Goal: Task Accomplishment & Management: Manage account settings

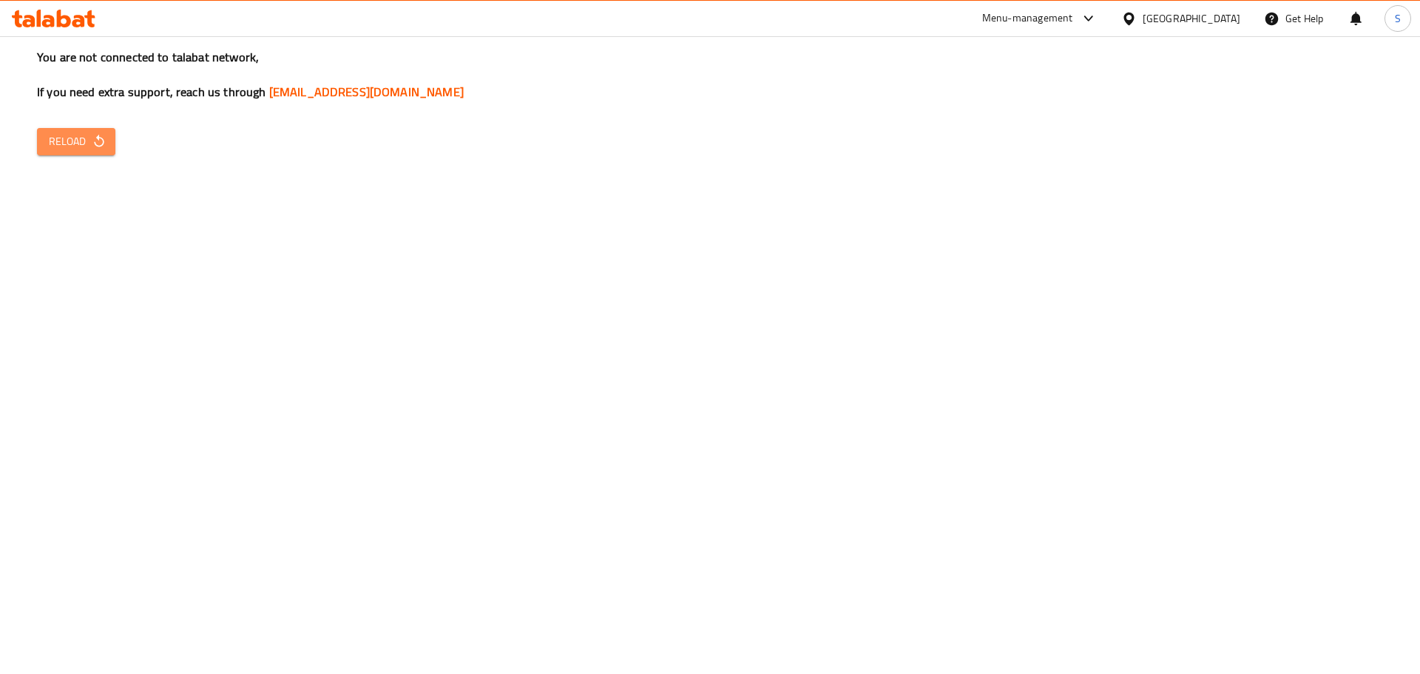
click at [101, 133] on span "Reload" at bounding box center [76, 141] width 55 height 18
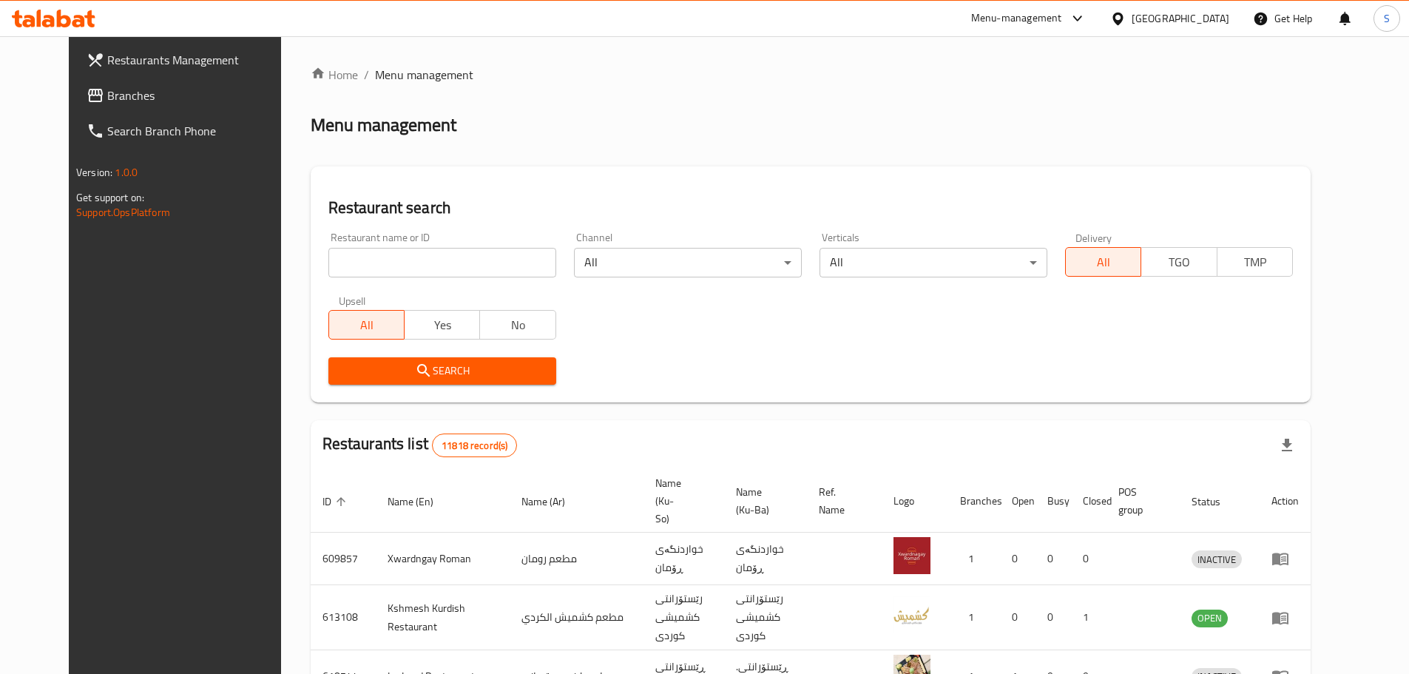
click at [107, 92] on span "Branches" at bounding box center [199, 96] width 185 height 18
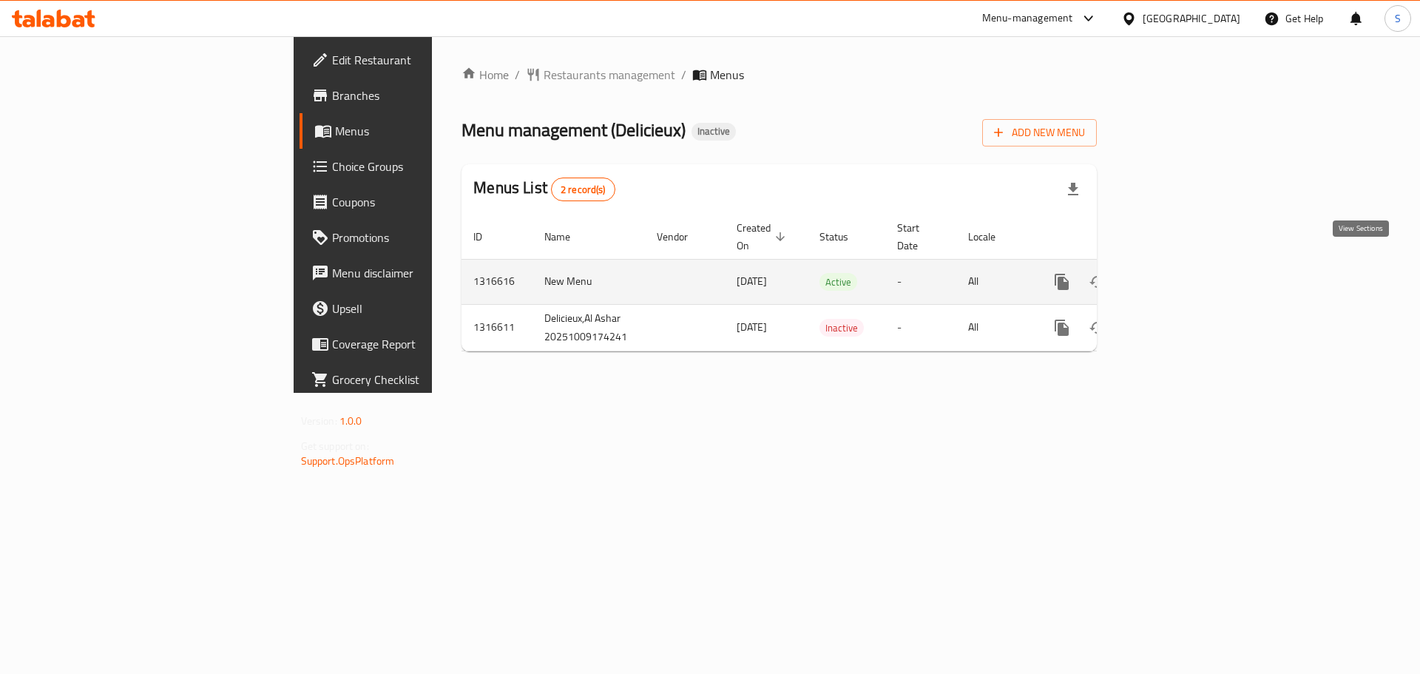
click at [1178, 273] on icon "enhanced table" at bounding box center [1169, 282] width 18 height 18
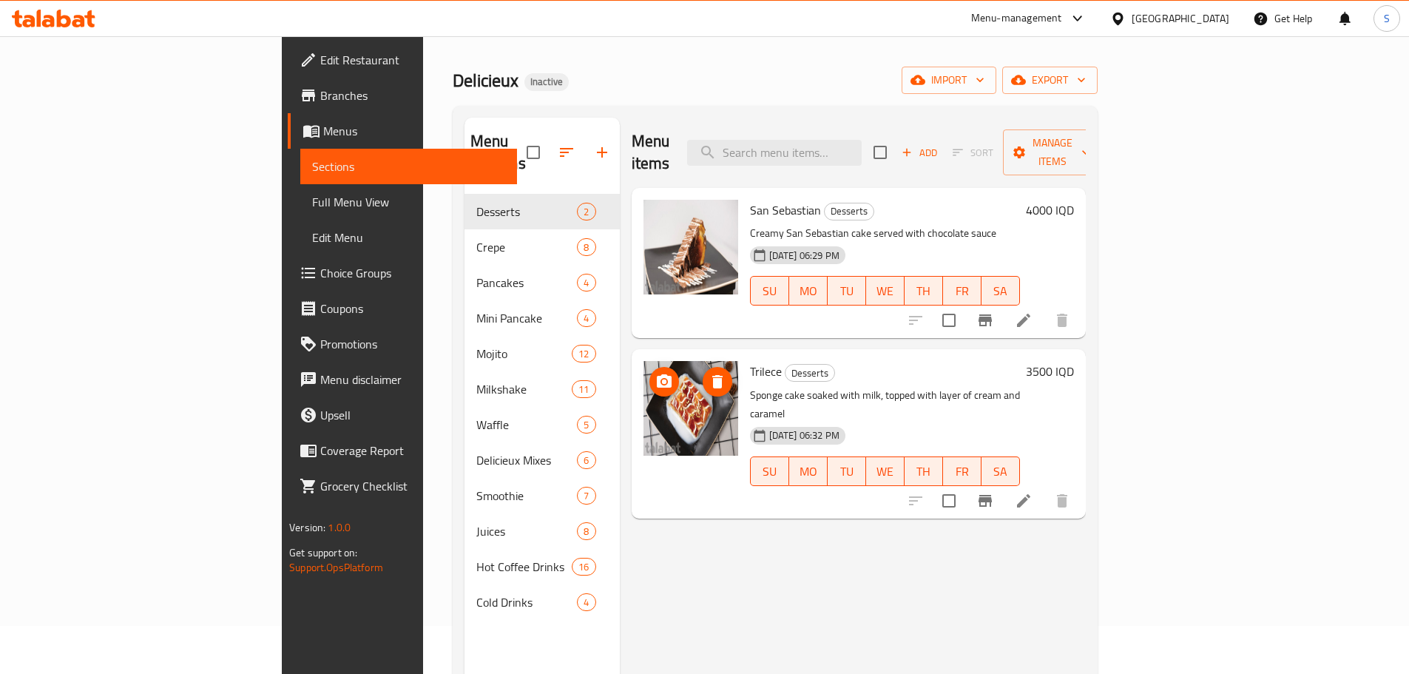
scroll to position [74, 0]
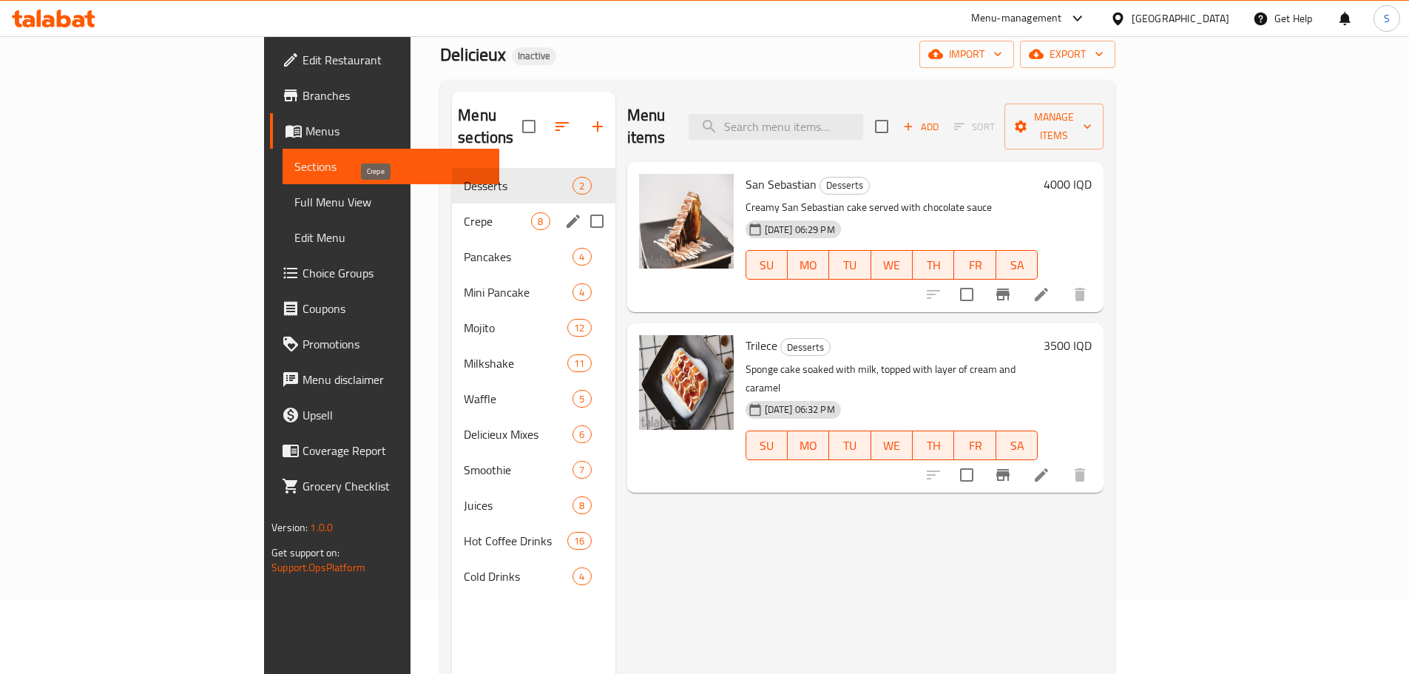
click at [464, 212] on span "Crepe" at bounding box center [497, 221] width 67 height 18
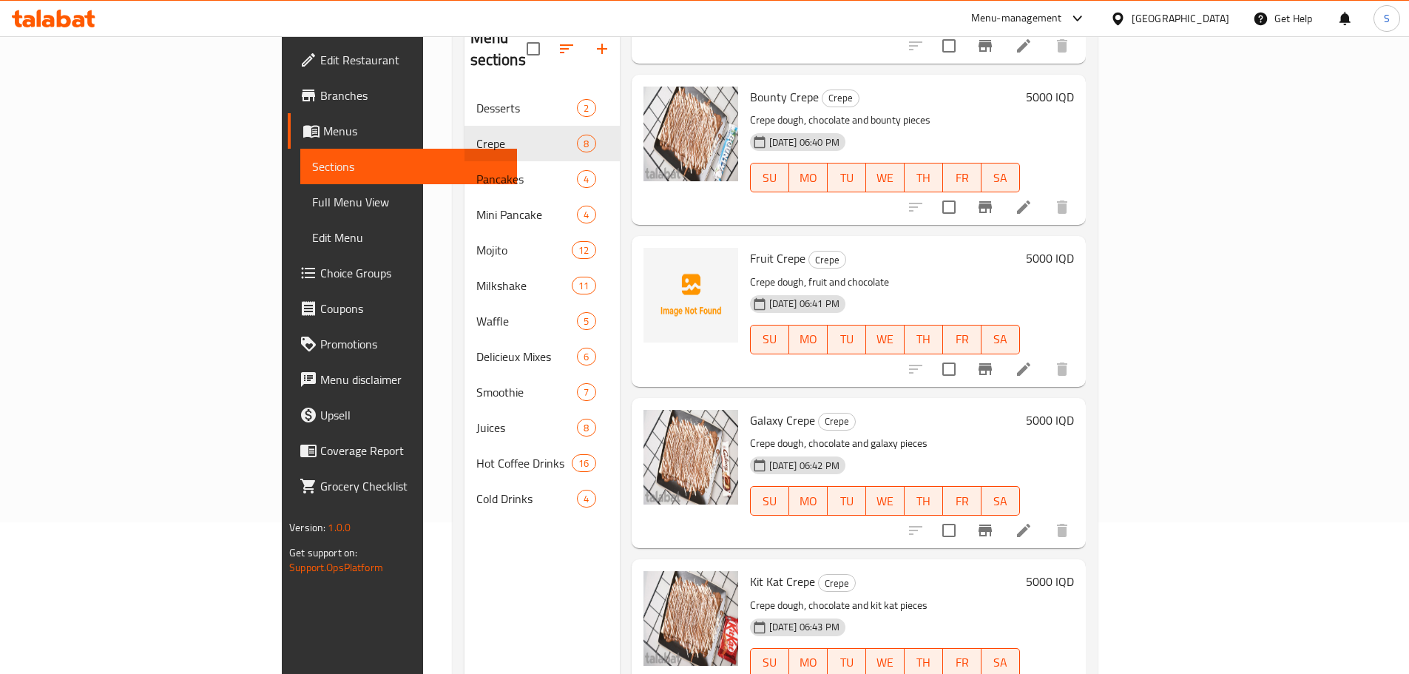
scroll to position [207, 0]
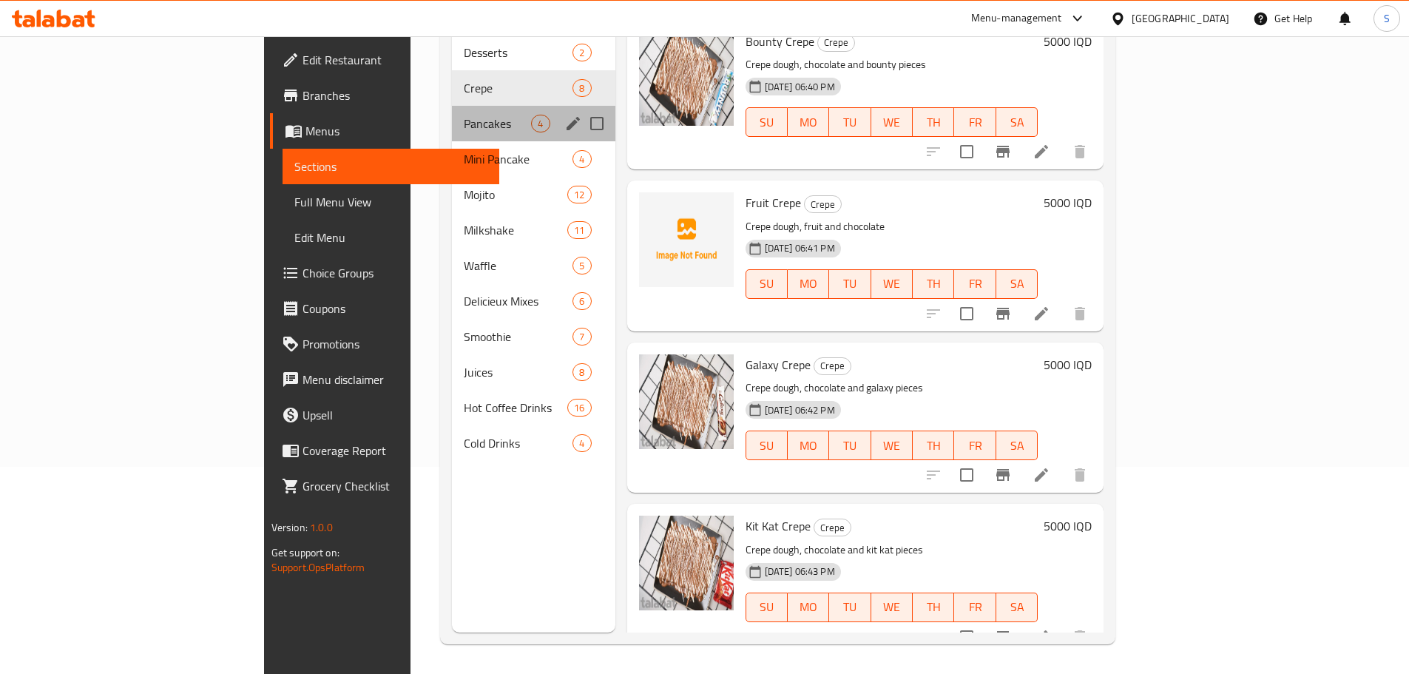
click at [452, 106] on div "Pancakes 4" at bounding box center [533, 124] width 163 height 36
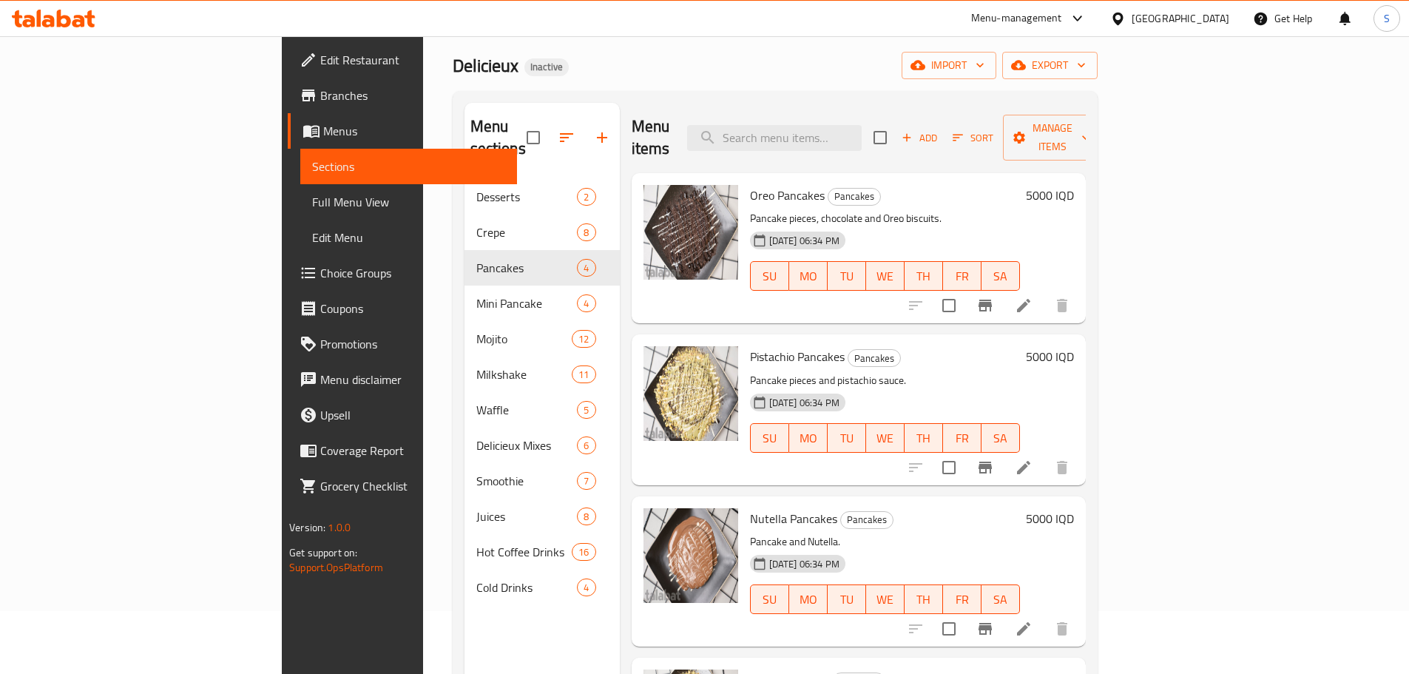
scroll to position [59, 0]
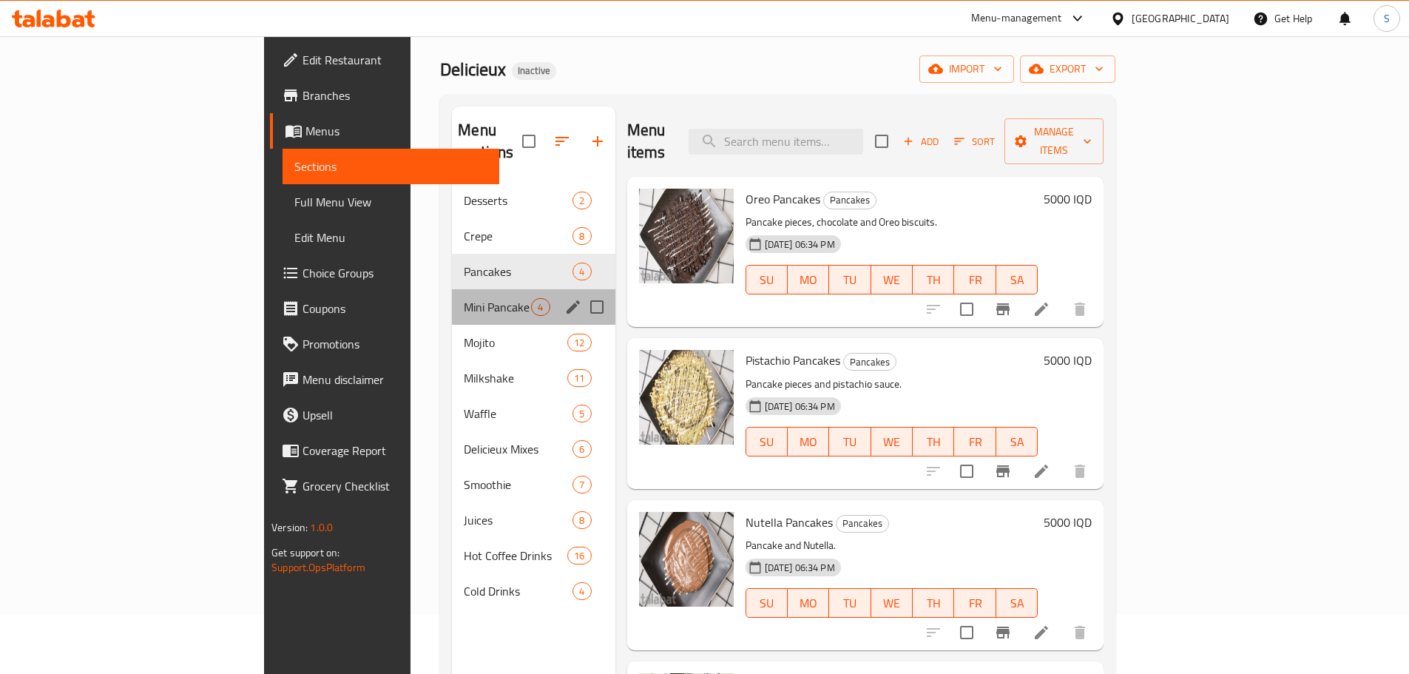
click at [464, 298] on span "Mini Pancake" at bounding box center [497, 307] width 67 height 18
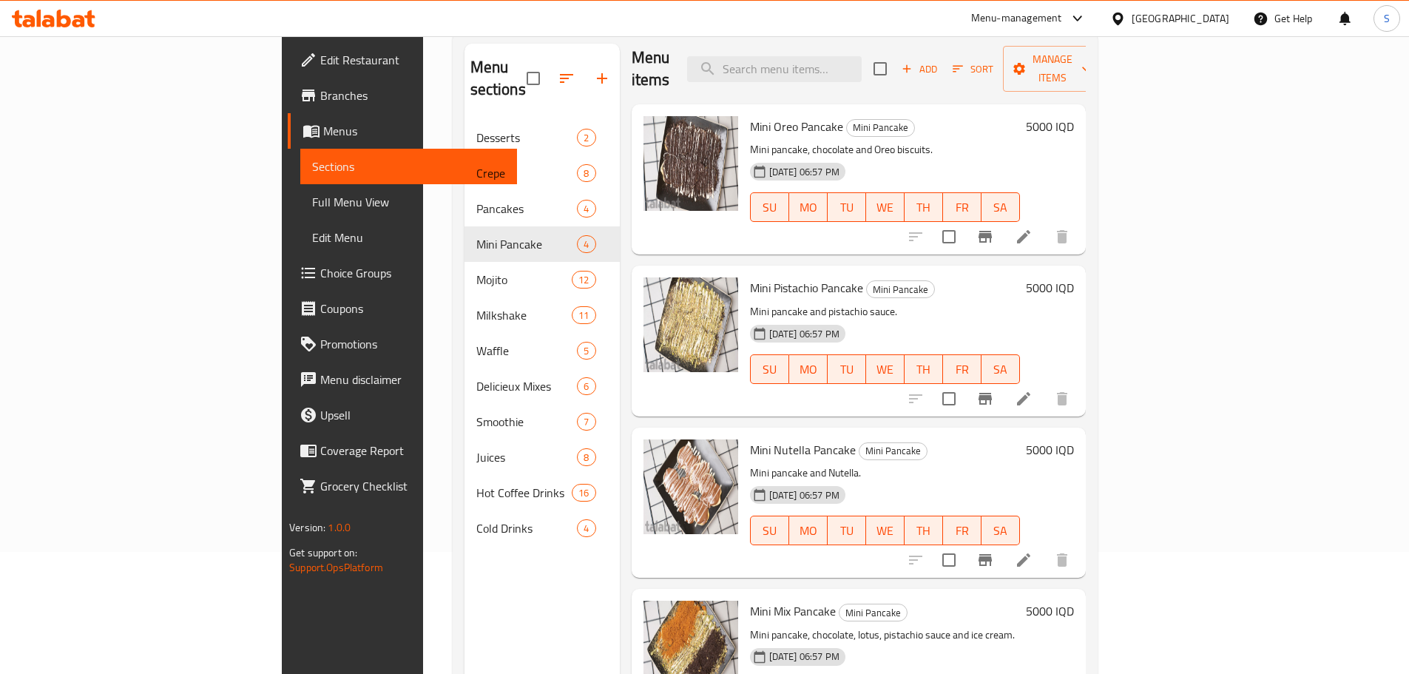
scroll to position [207, 0]
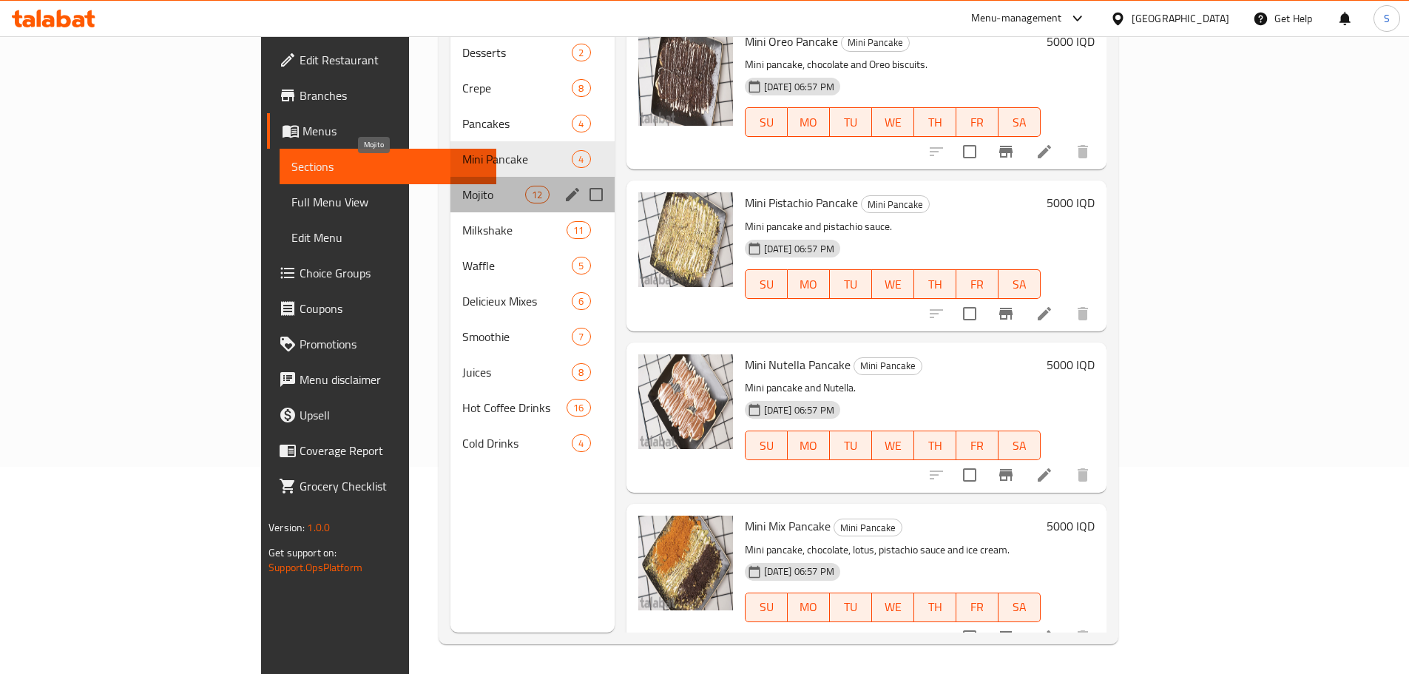
click at [462, 186] on span "Mojito" at bounding box center [493, 195] width 63 height 18
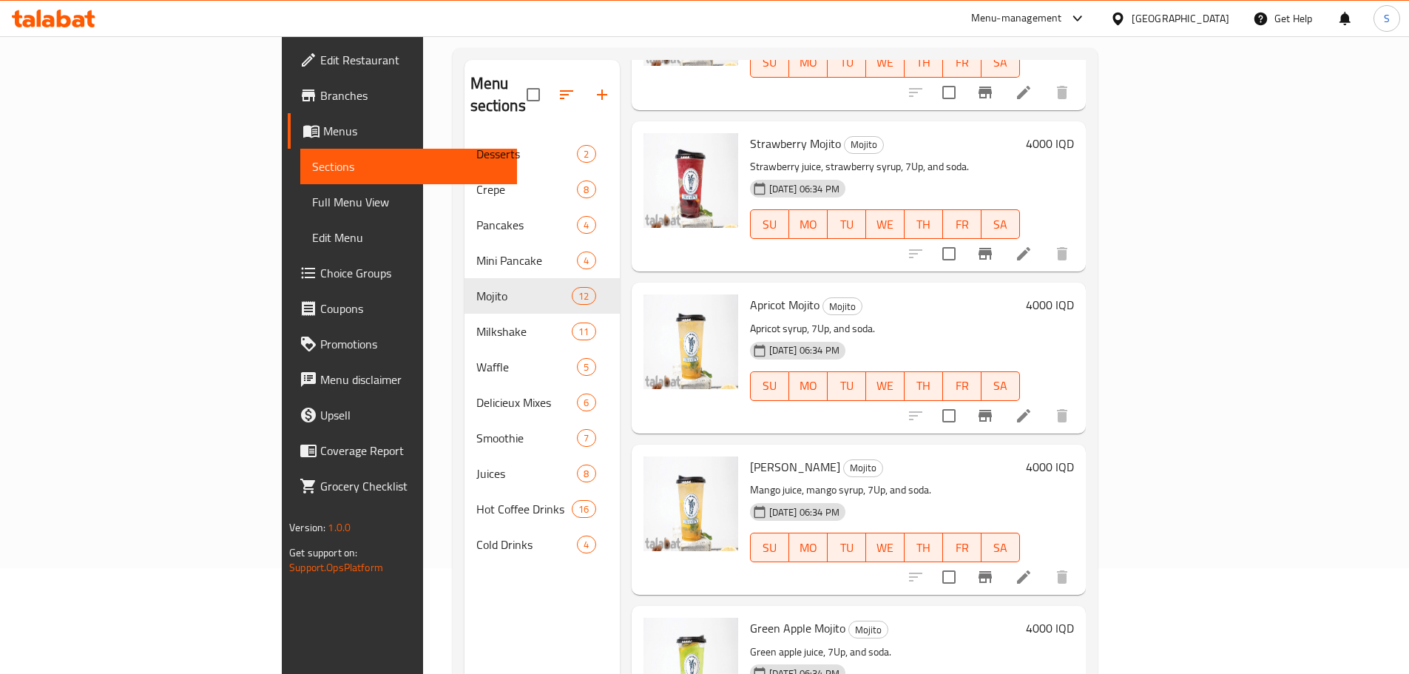
scroll to position [207, 0]
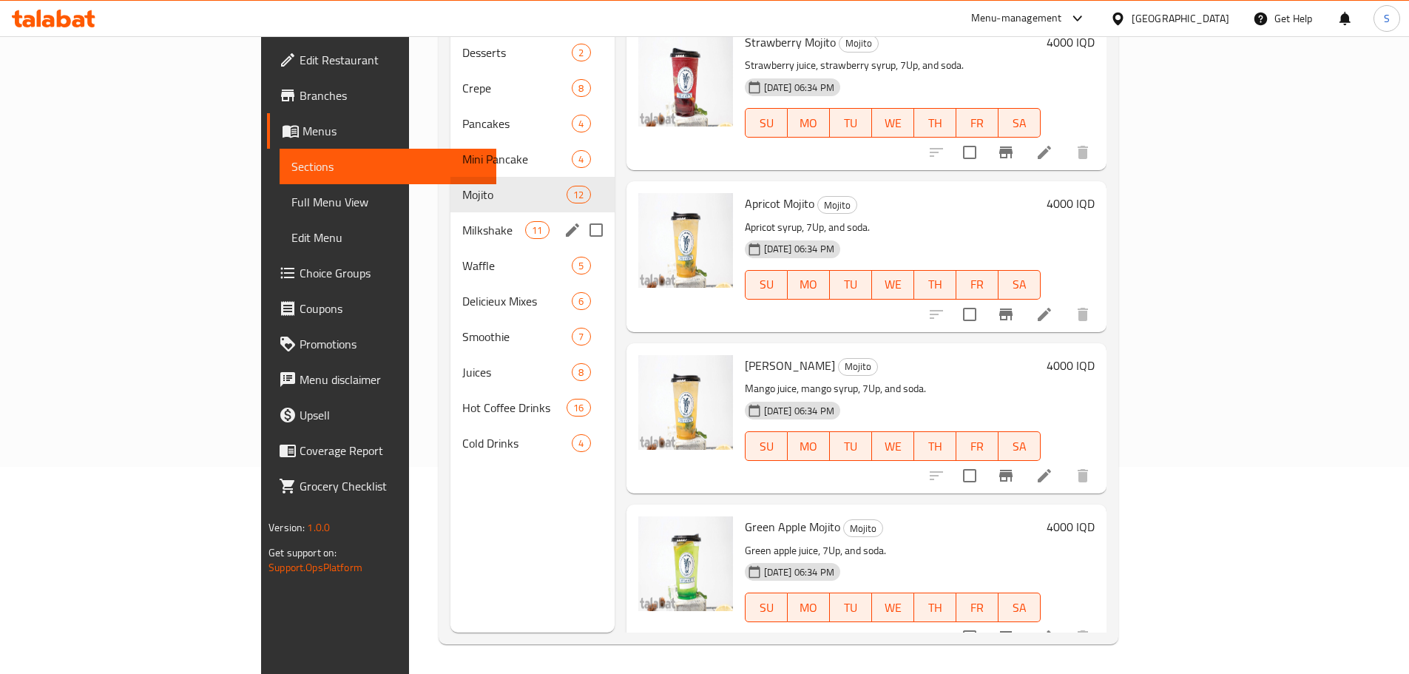
drag, startPoint x: 399, startPoint y: 198, endPoint x: 429, endPoint y: 206, distance: 31.4
click at [462, 221] on span "Milkshake" at bounding box center [493, 230] width 63 height 18
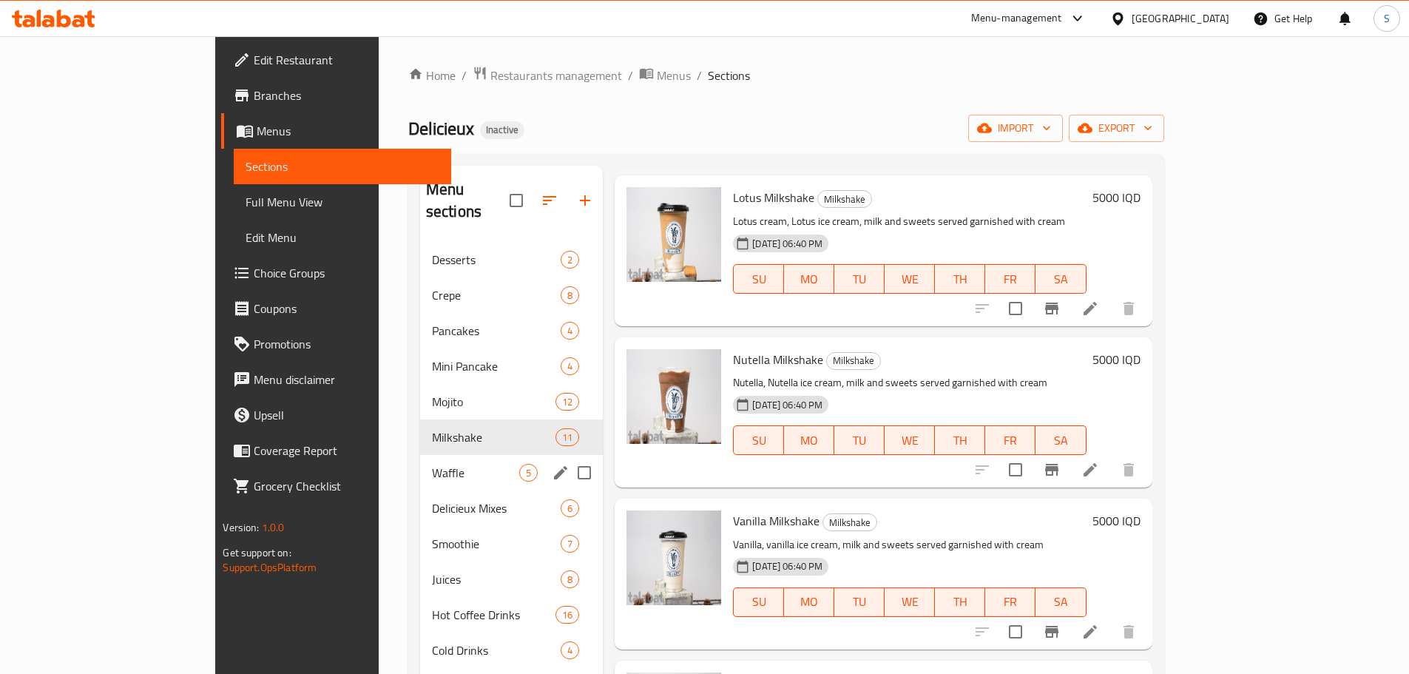
click at [465, 464] on span "Waffle" at bounding box center [475, 473] width 87 height 18
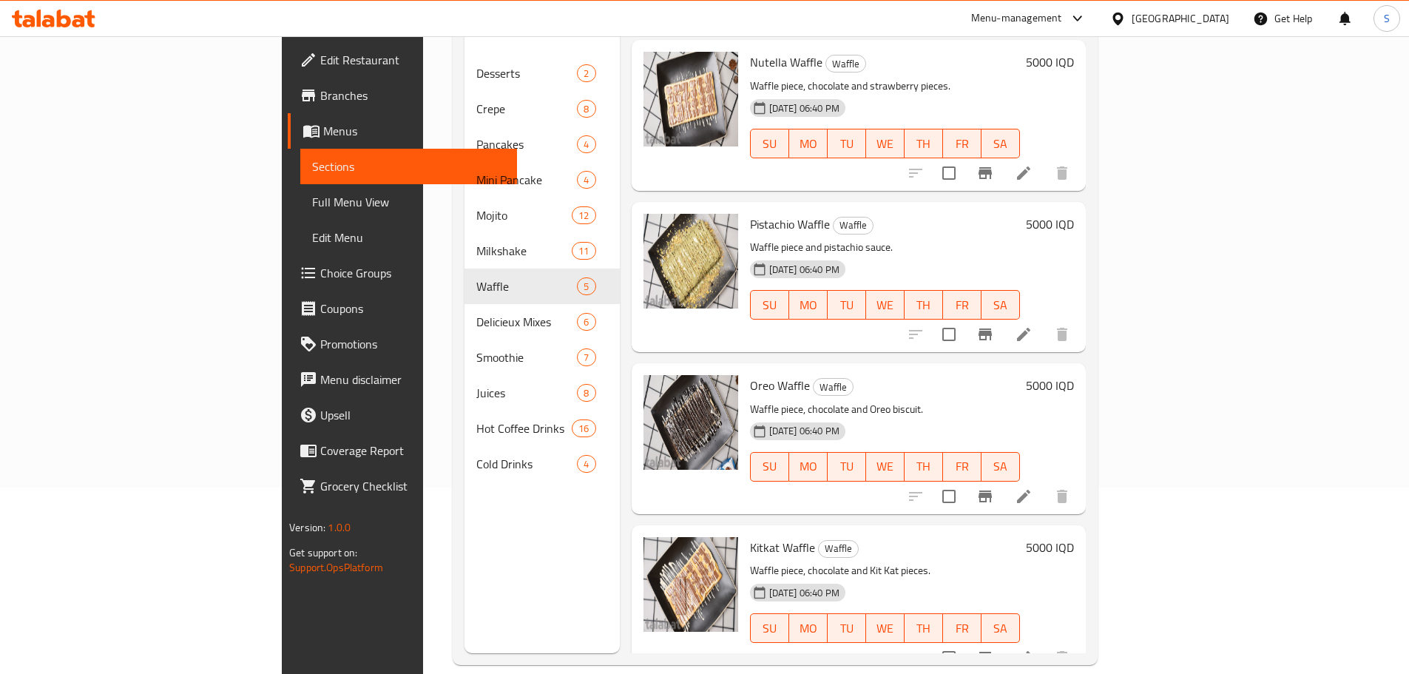
scroll to position [207, 0]
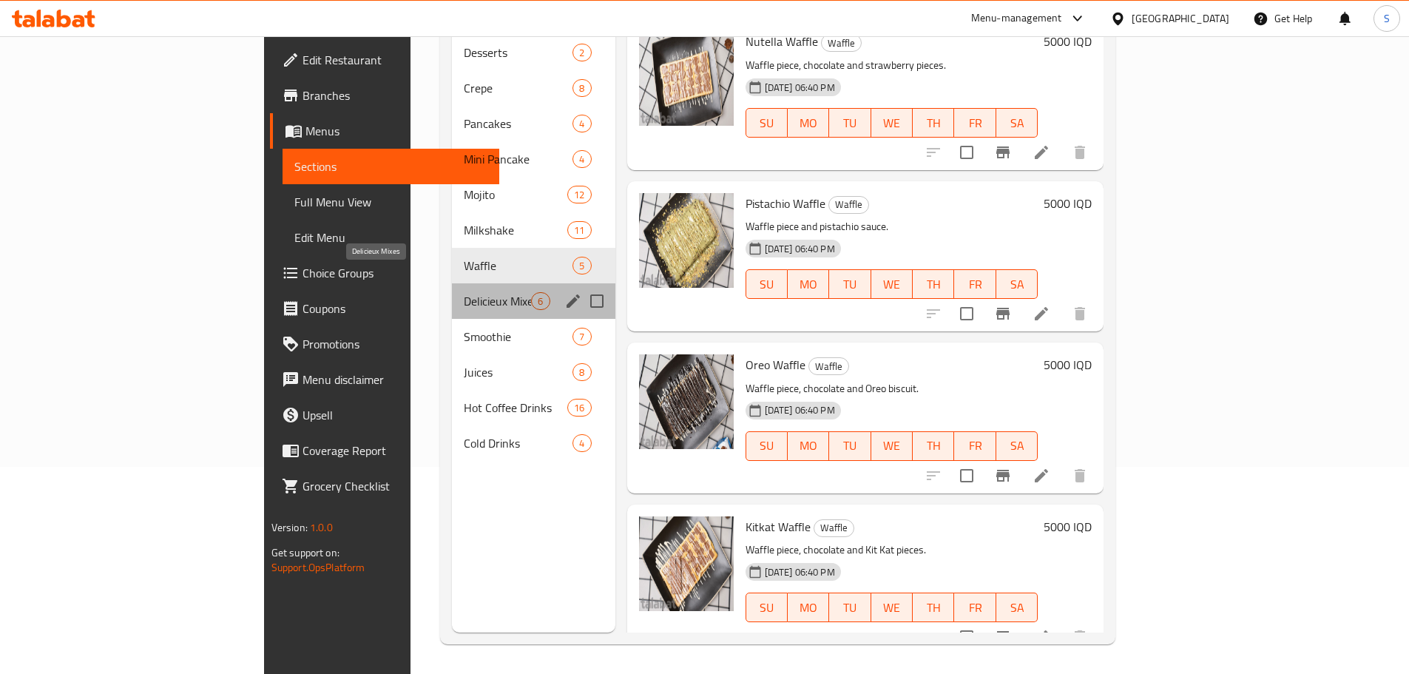
click at [464, 292] on span "Delicieux Mixes" at bounding box center [497, 301] width 67 height 18
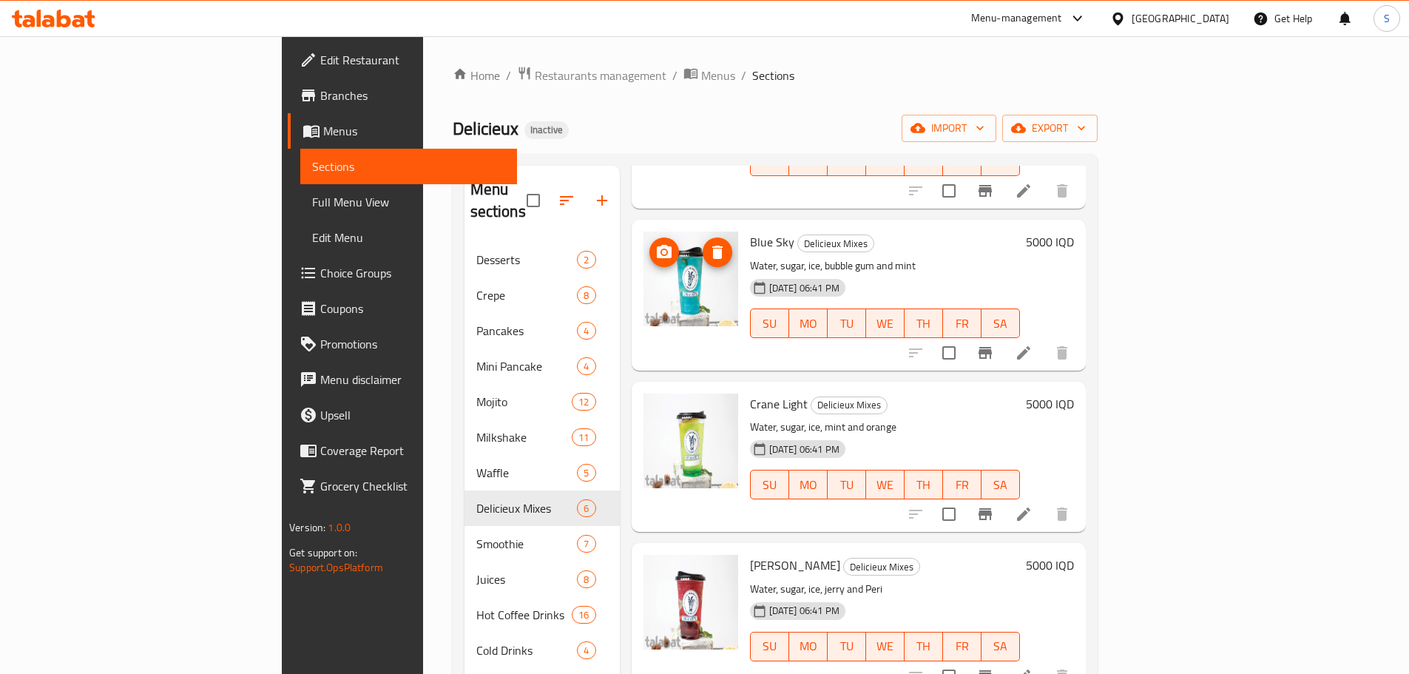
scroll to position [333, 0]
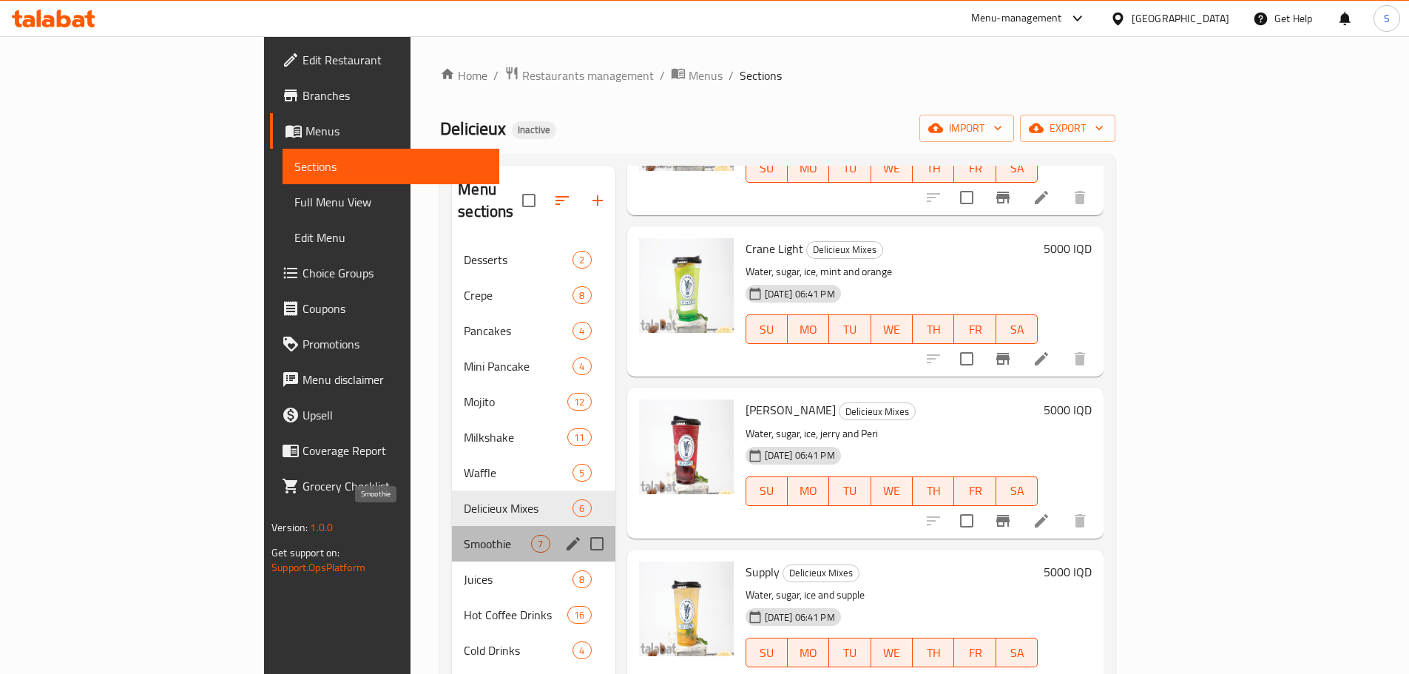
click at [464, 535] on span "Smoothie" at bounding box center [497, 544] width 67 height 18
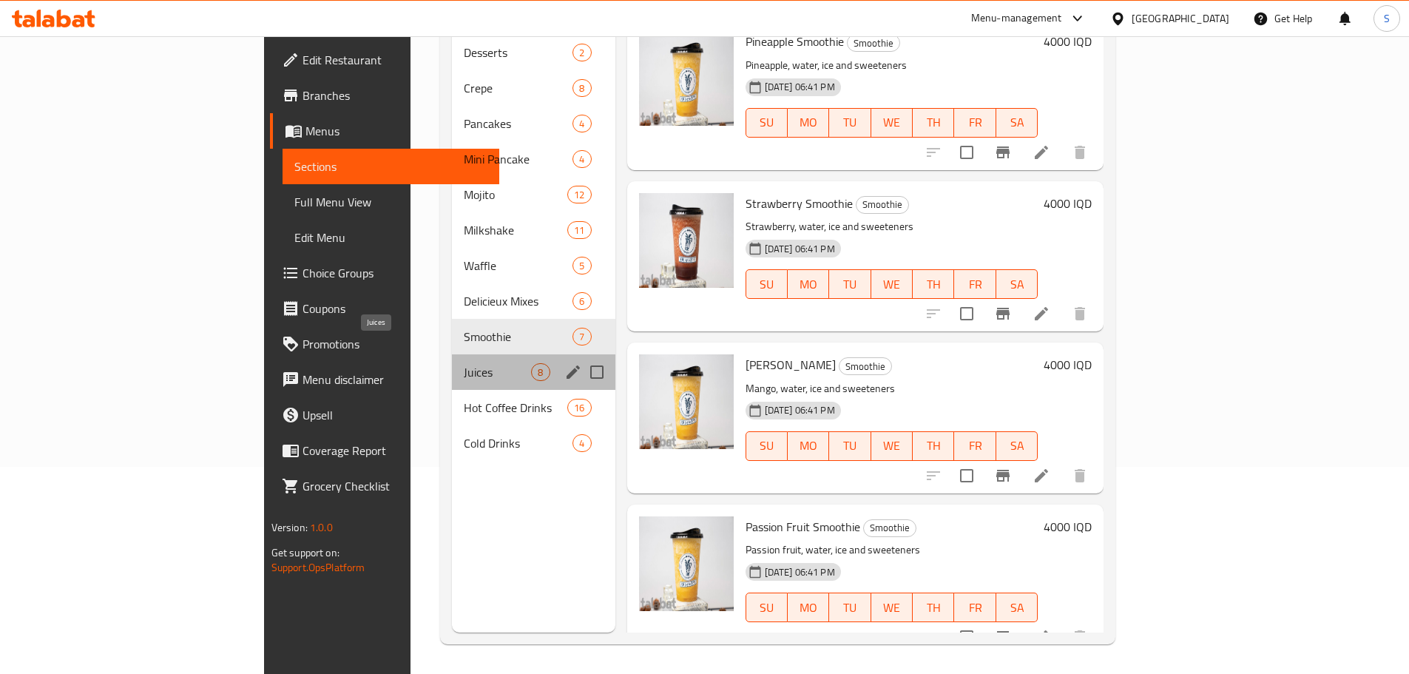
click at [464, 363] on span "Juices" at bounding box center [497, 372] width 67 height 18
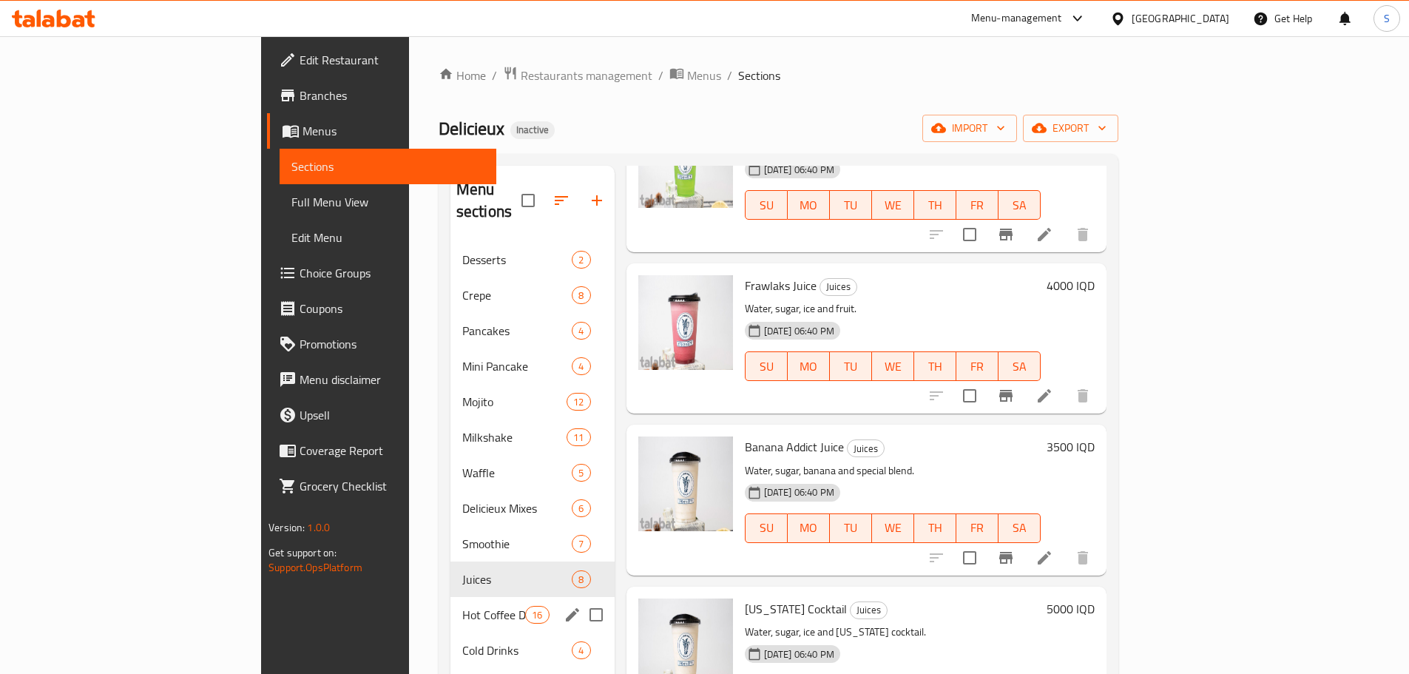
click at [451, 597] on div "Hot Coffee Drinks 16" at bounding box center [533, 615] width 164 height 36
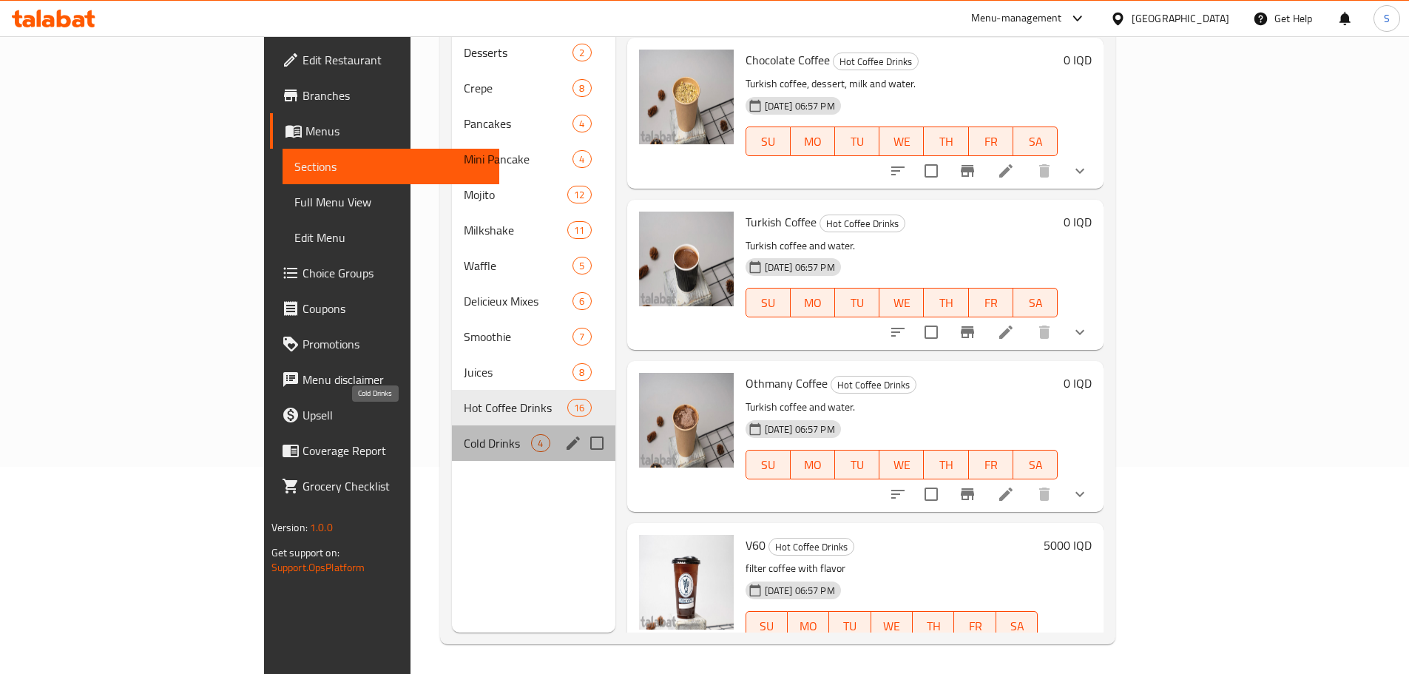
click at [464, 434] on span "Cold Drinks" at bounding box center [497, 443] width 67 height 18
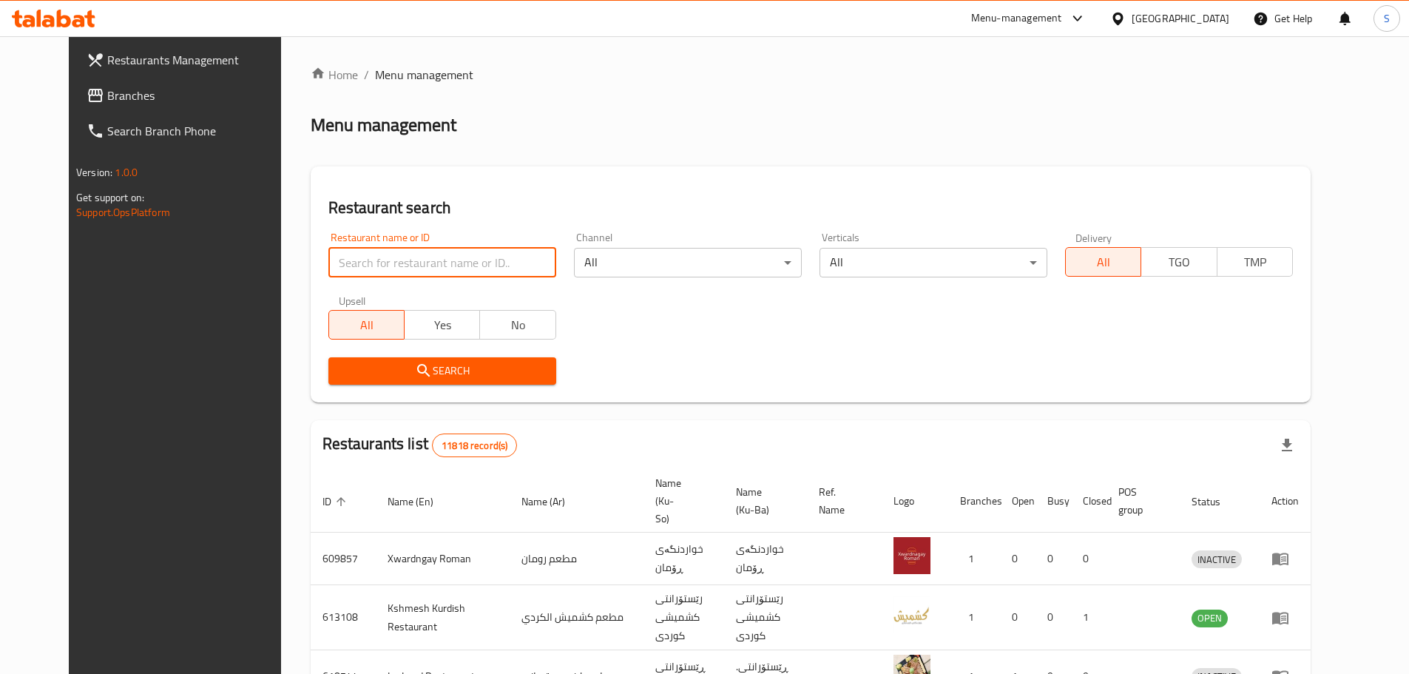
drag, startPoint x: 513, startPoint y: 253, endPoint x: 502, endPoint y: 246, distance: 13.6
click at [513, 253] on input "search" at bounding box center [442, 263] width 228 height 30
click at [179, 95] on span "Branches" at bounding box center [199, 96] width 185 height 18
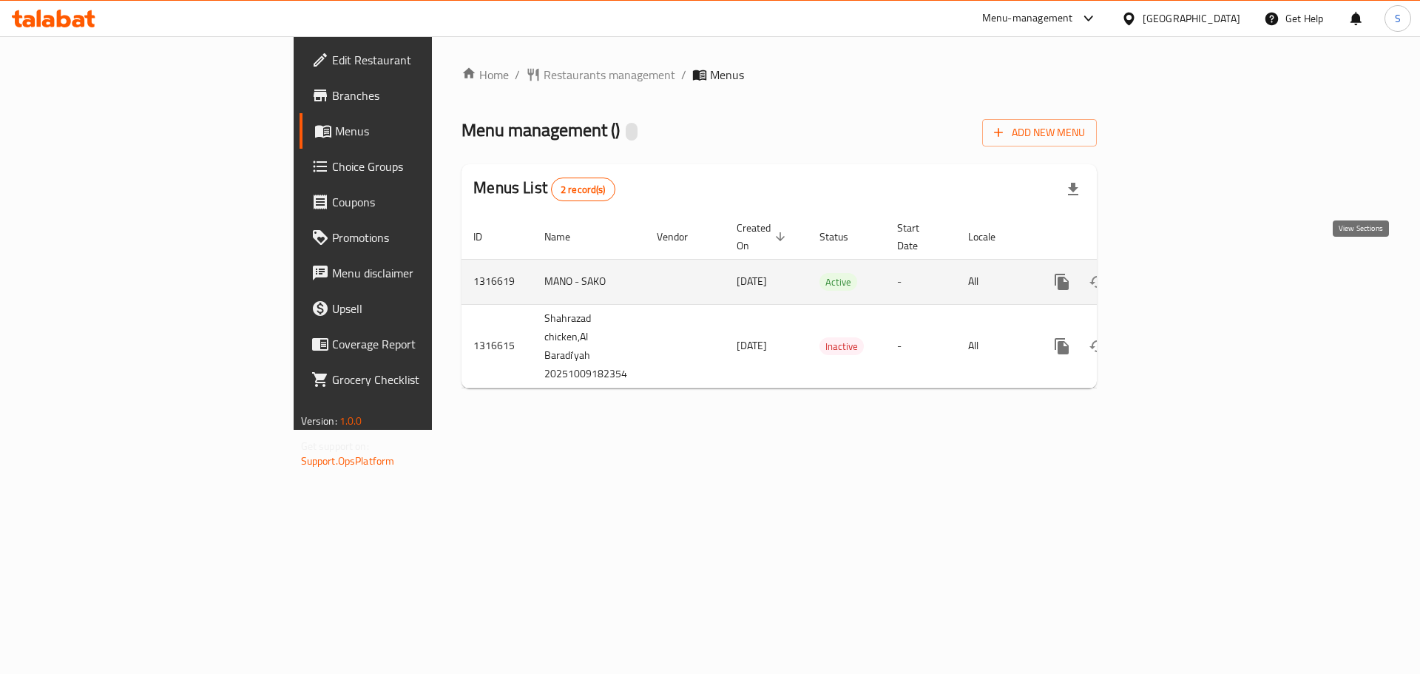
click at [1175, 275] on icon "enhanced table" at bounding box center [1168, 281] width 13 height 13
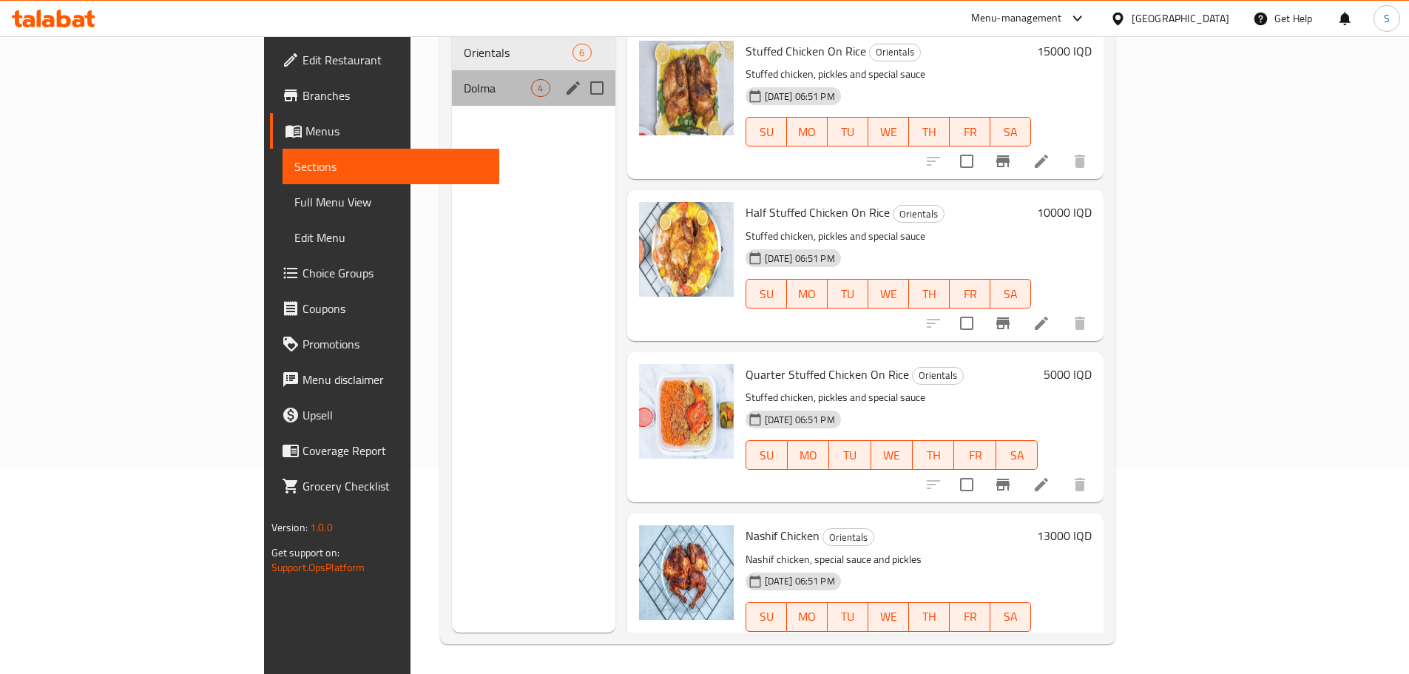
click at [452, 70] on div "Dolma 4" at bounding box center [533, 88] width 163 height 36
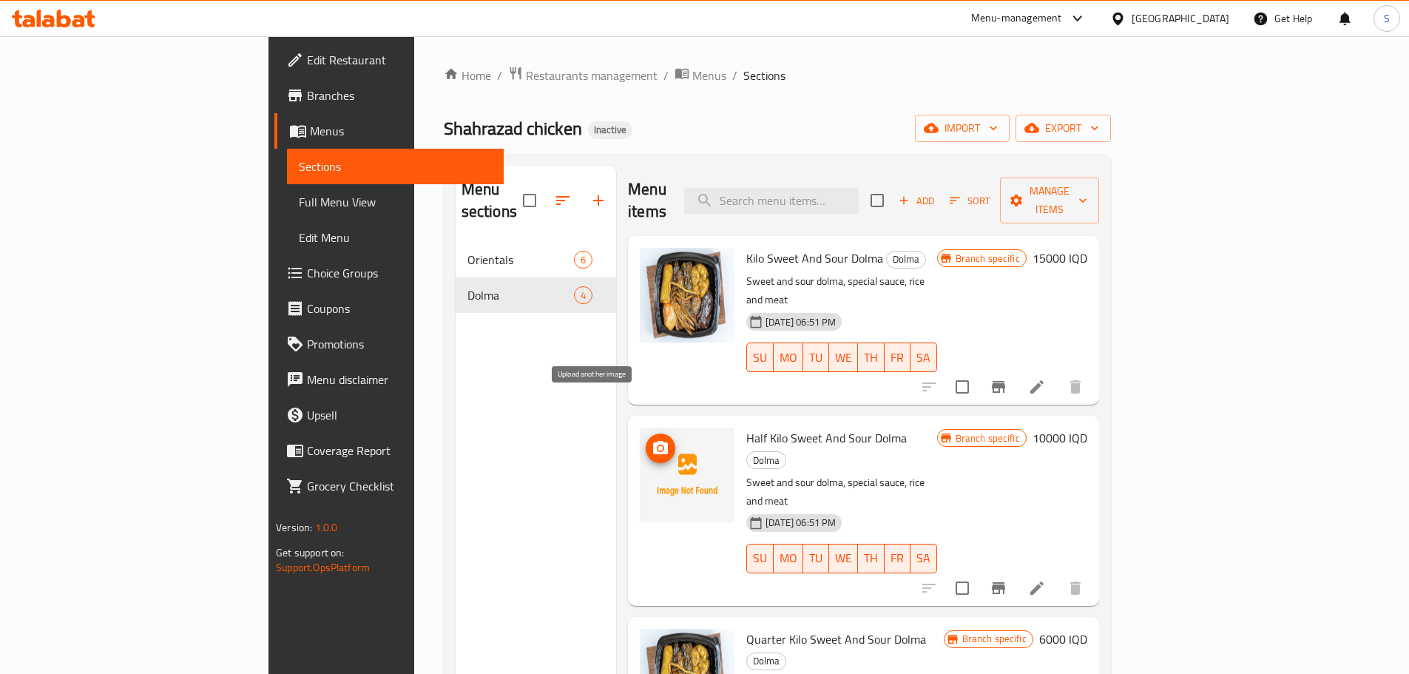
click at [652, 439] on icon "upload picture" at bounding box center [661, 448] width 18 height 18
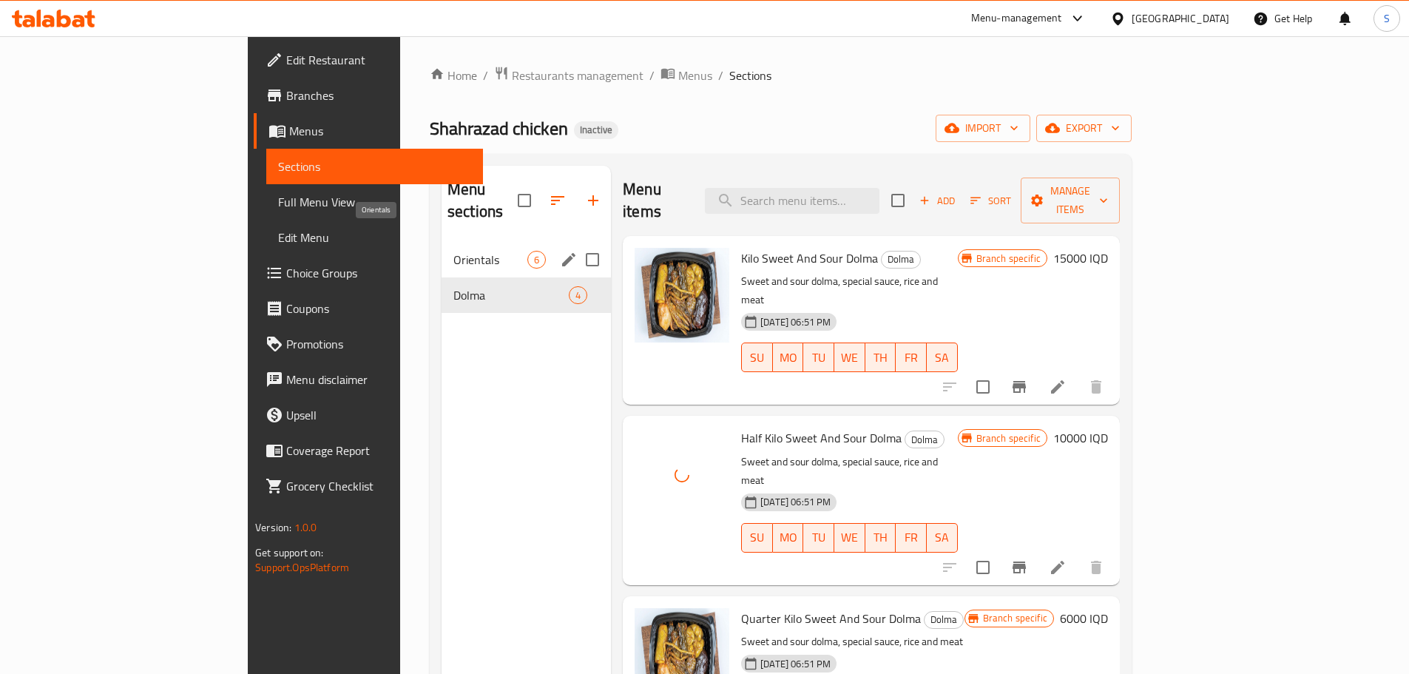
click at [453, 251] on span "Orientals" at bounding box center [490, 260] width 74 height 18
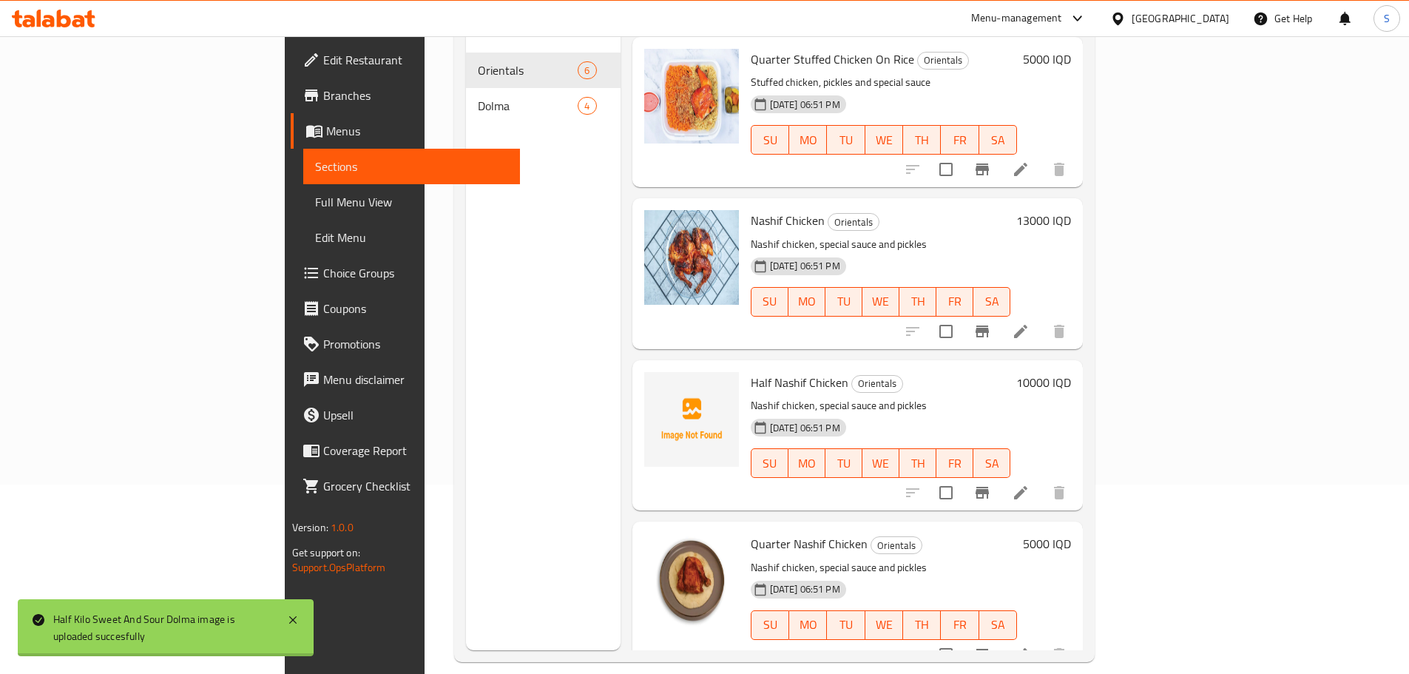
scroll to position [207, 0]
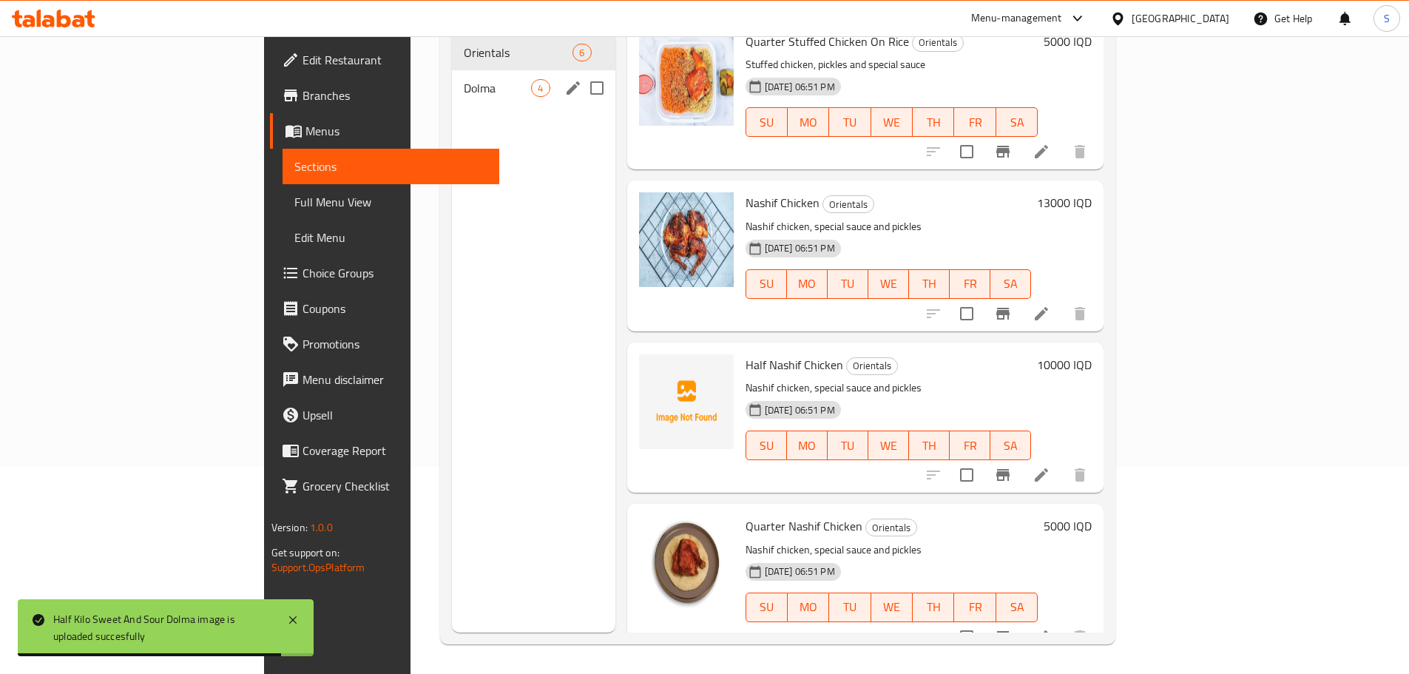
click at [485, 70] on div "Dolma 4" at bounding box center [533, 88] width 163 height 36
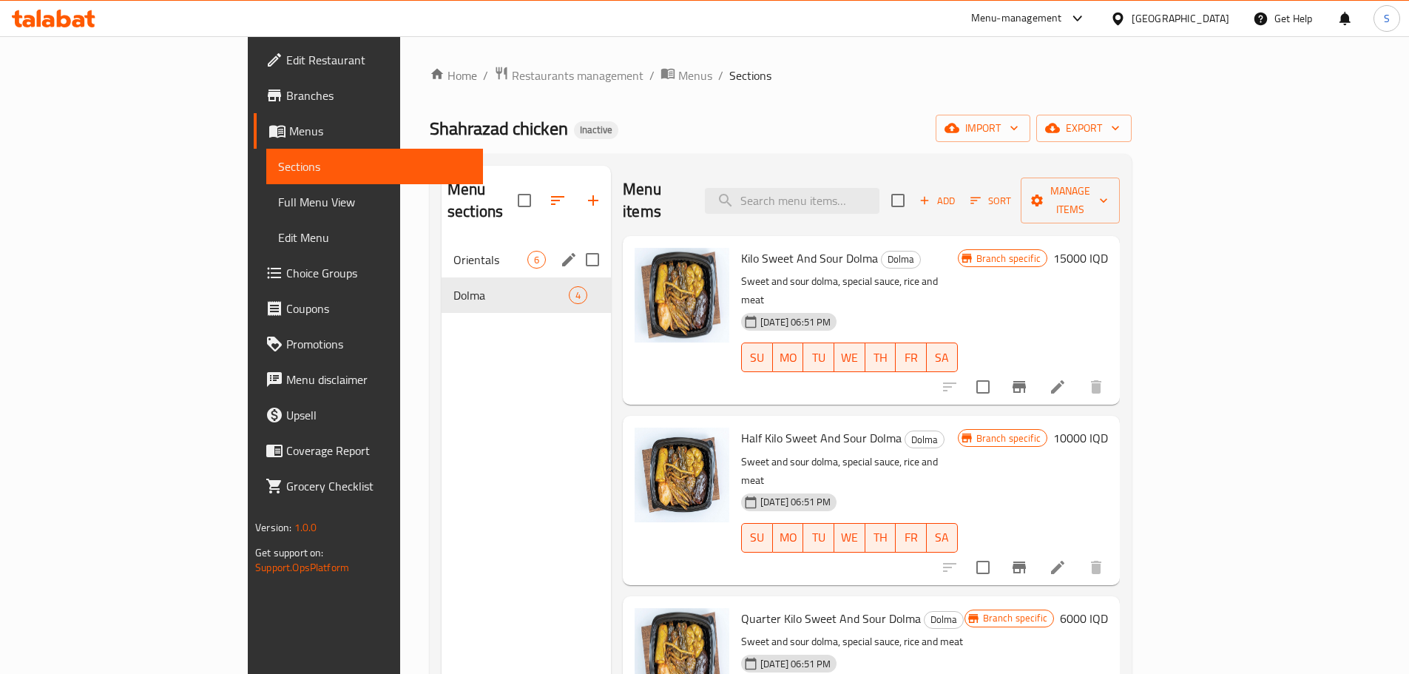
click at [453, 251] on span "Orientals" at bounding box center [490, 260] width 74 height 18
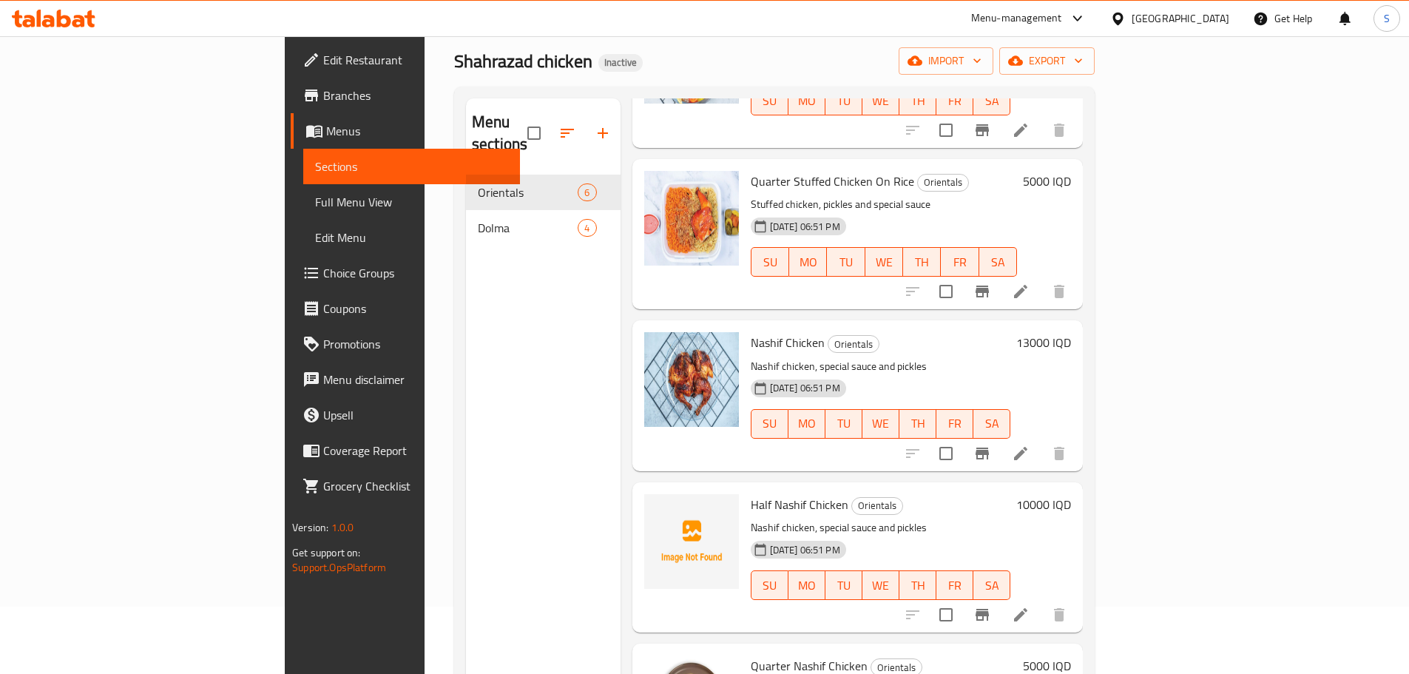
scroll to position [207, 0]
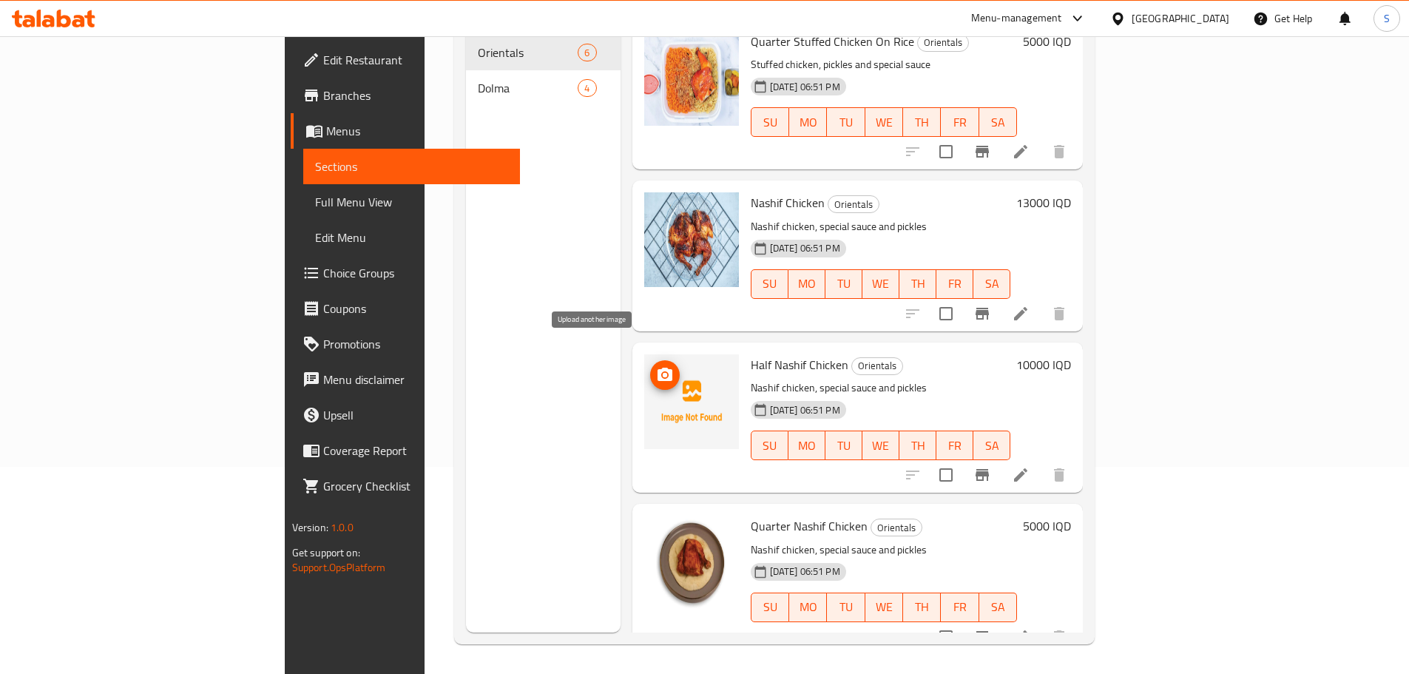
click at [656, 366] on icon "upload picture" at bounding box center [665, 375] width 18 height 18
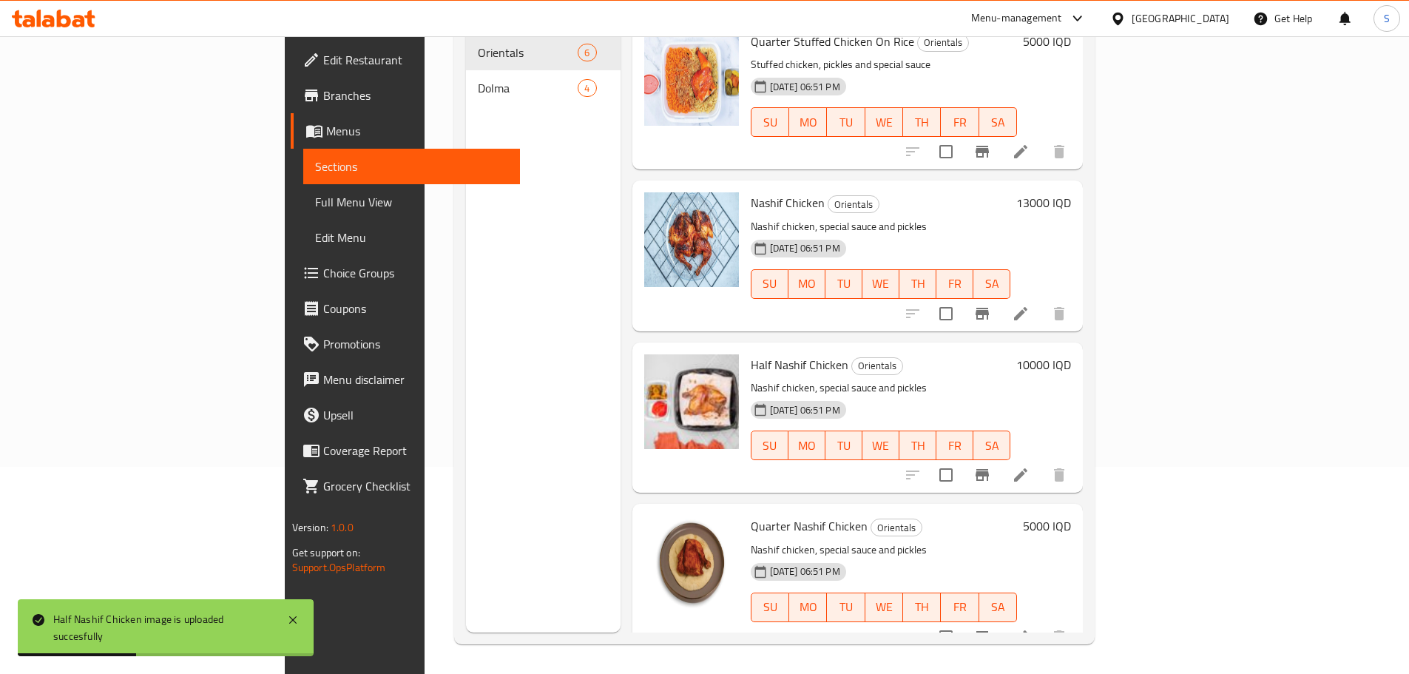
scroll to position [0, 0]
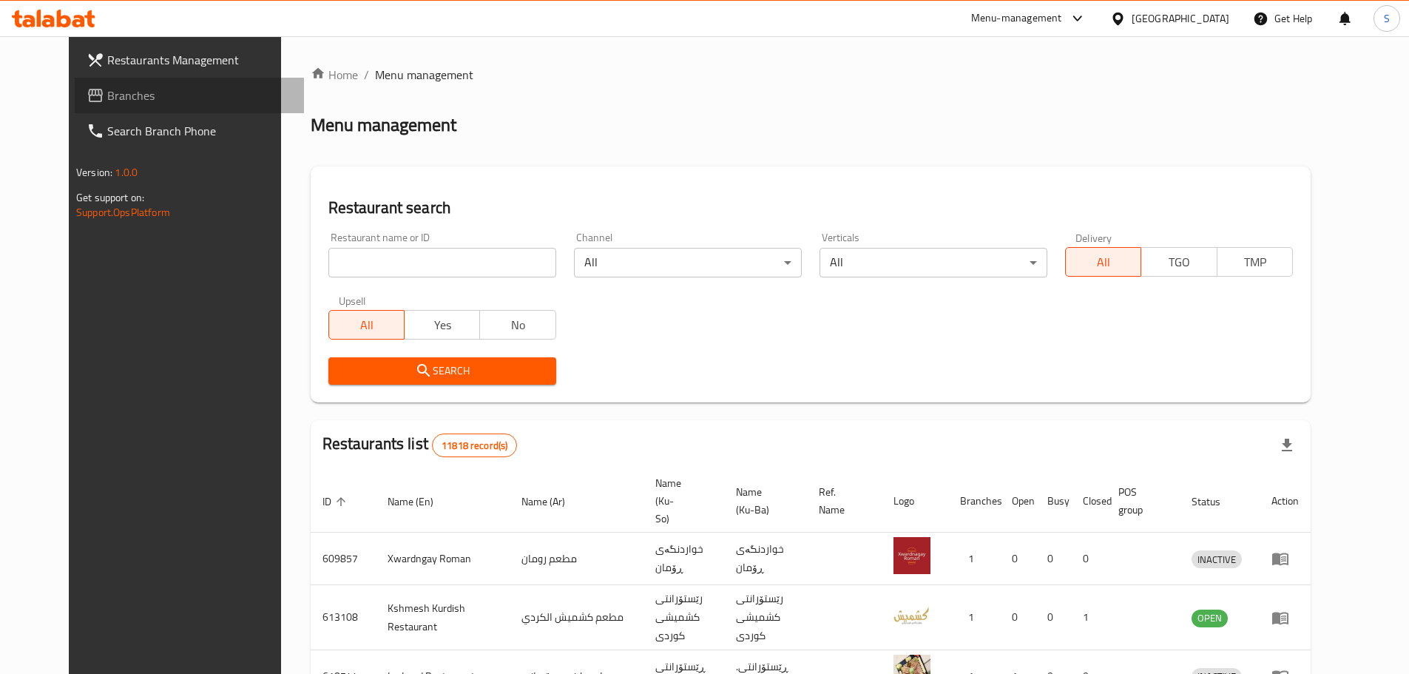
click at [186, 109] on link "Branches" at bounding box center [189, 96] width 229 height 36
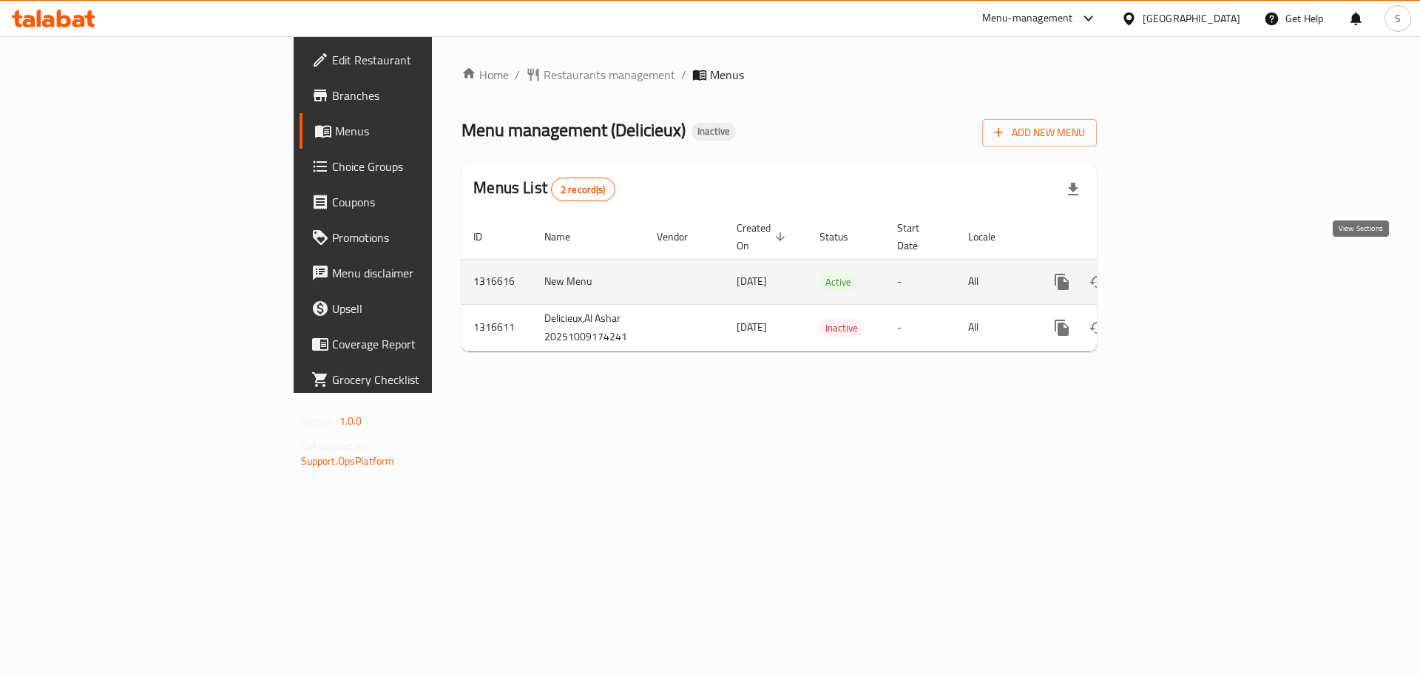
click at [1187, 264] on link "enhanced table" at bounding box center [1169, 282] width 36 height 36
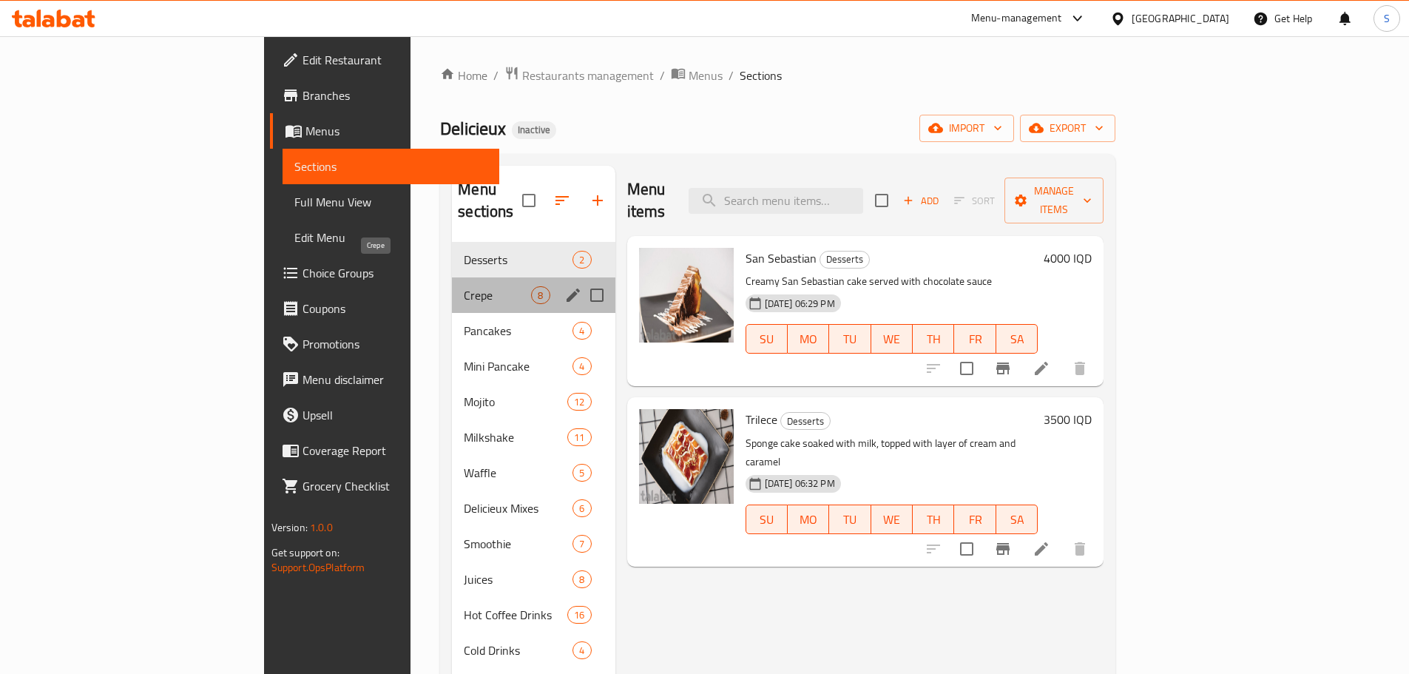
click at [464, 286] on span "Crepe" at bounding box center [497, 295] width 67 height 18
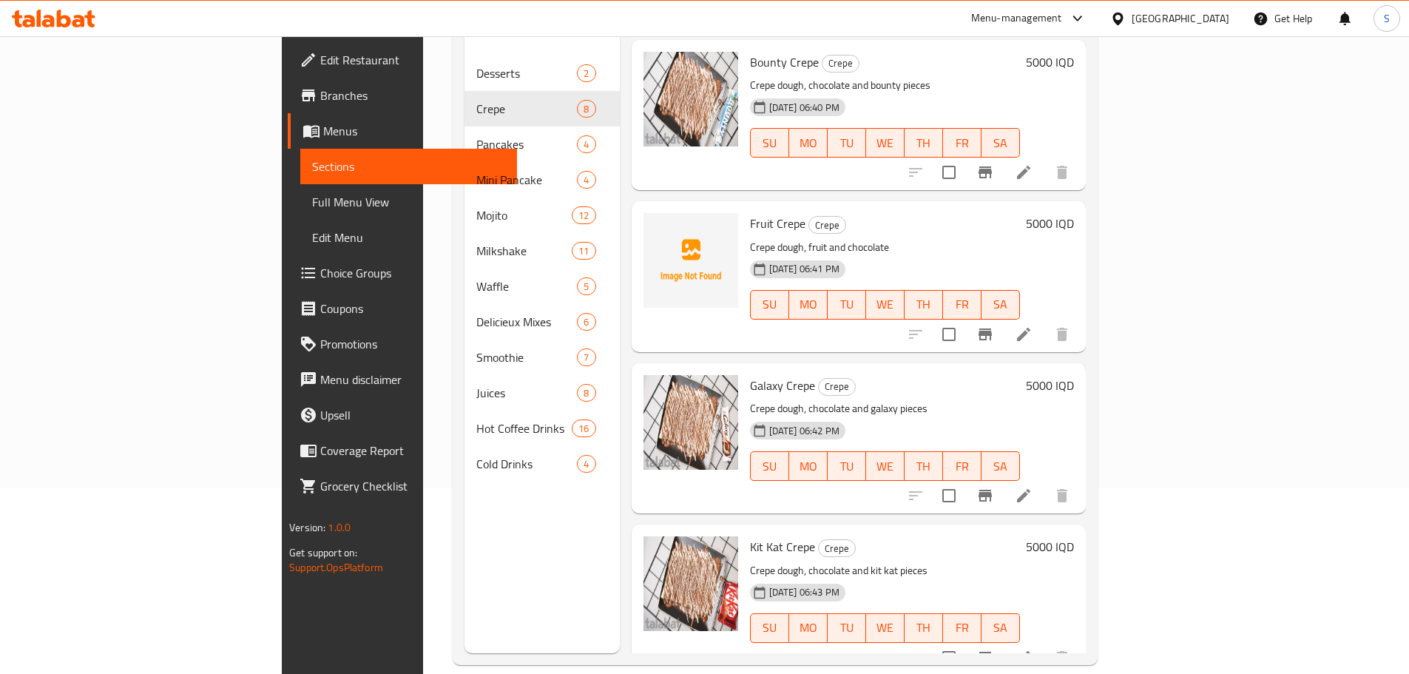
scroll to position [207, 0]
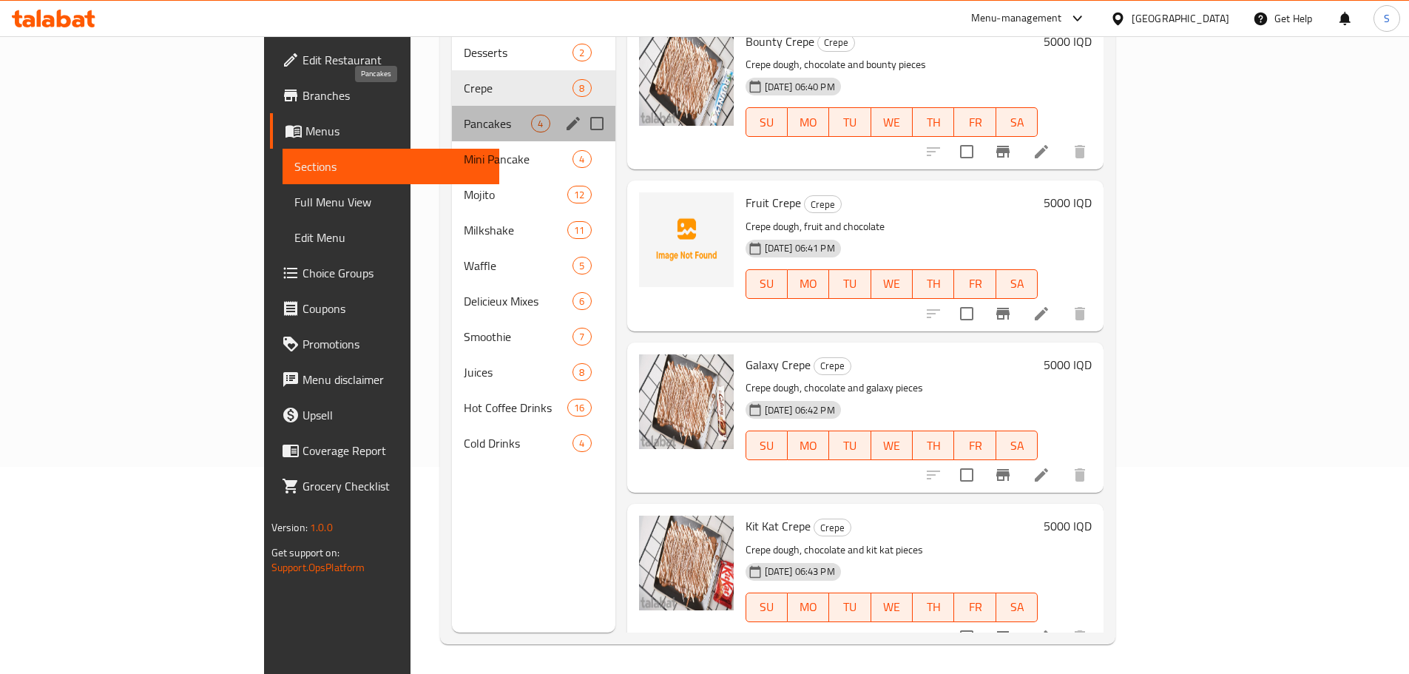
click at [464, 115] on span "Pancakes" at bounding box center [497, 124] width 67 height 18
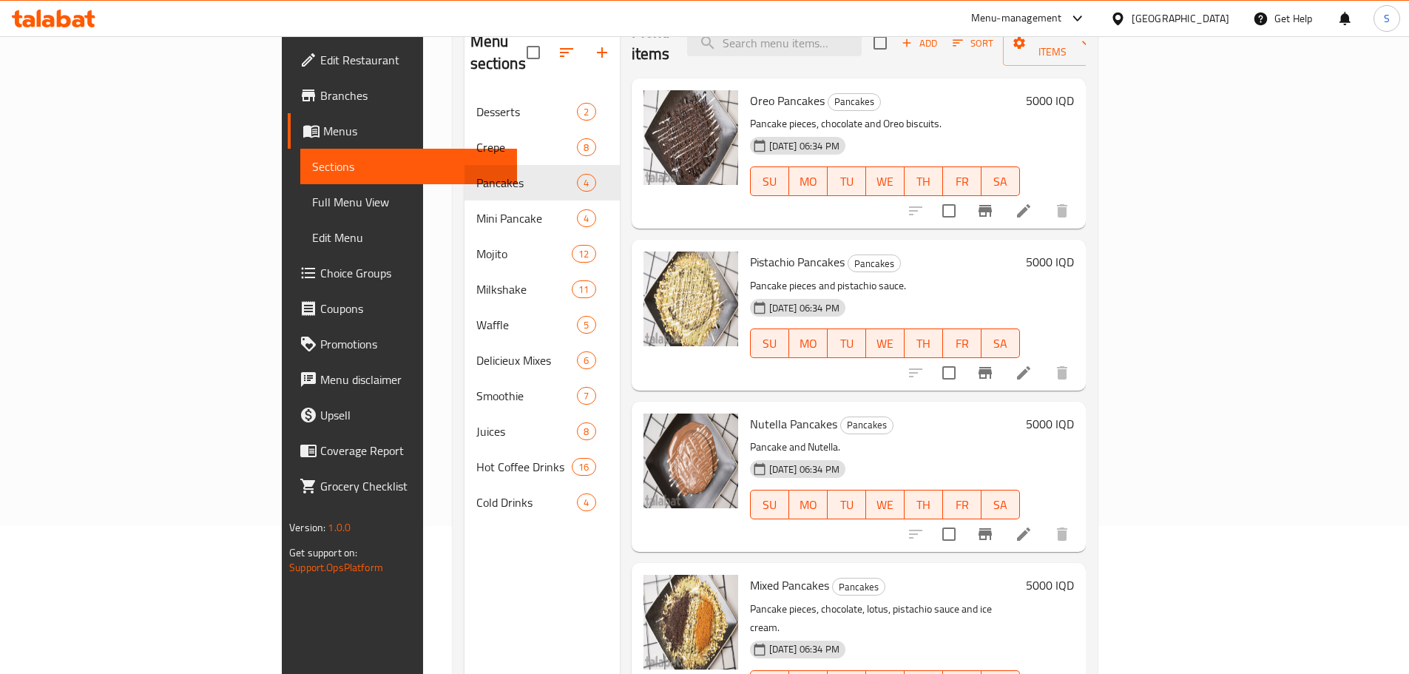
scroll to position [207, 0]
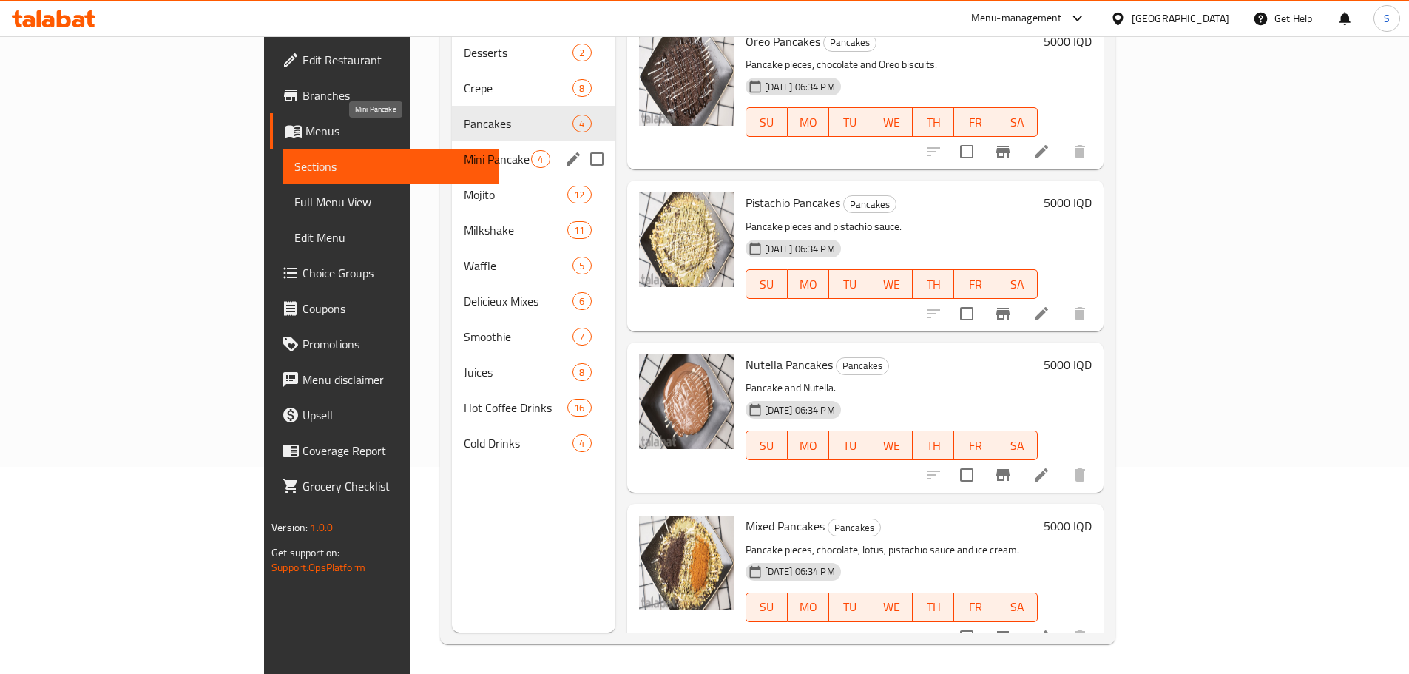
click at [464, 150] on span "Mini Pancake" at bounding box center [497, 159] width 67 height 18
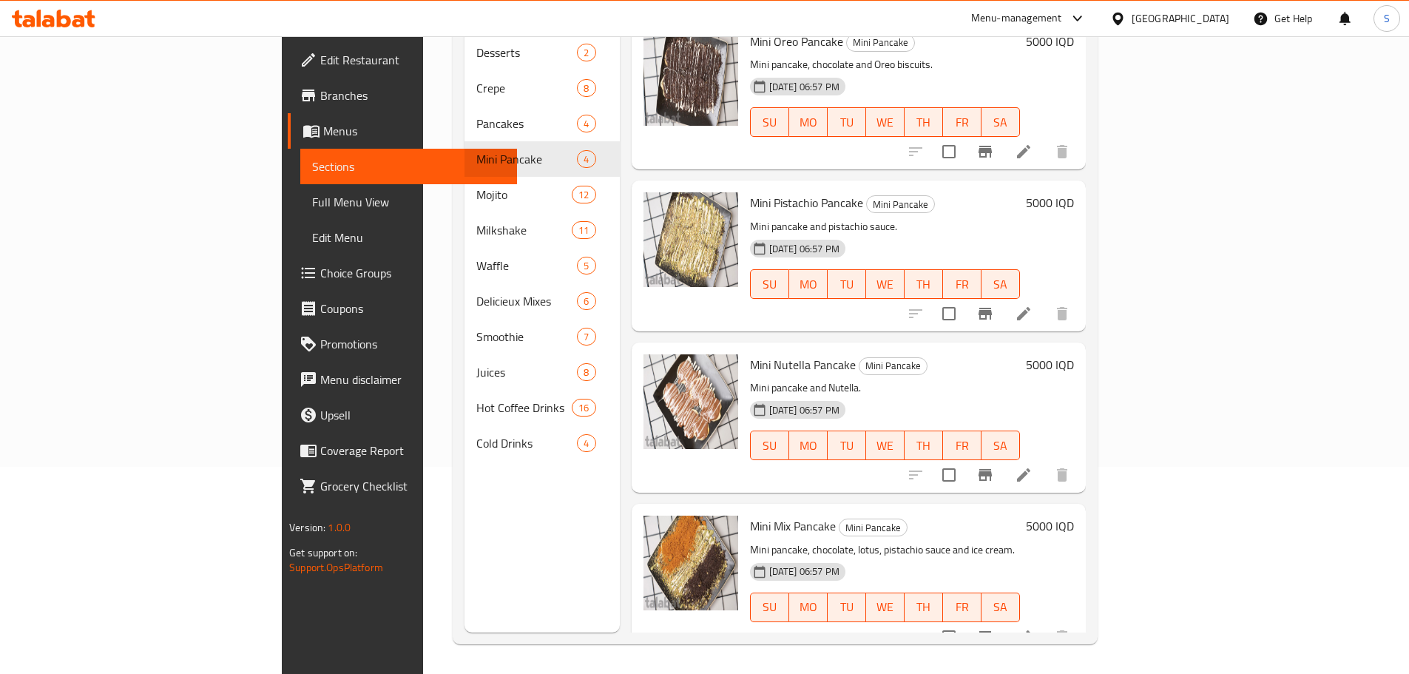
scroll to position [10, 0]
